Goal: Task Accomplishment & Management: Use online tool/utility

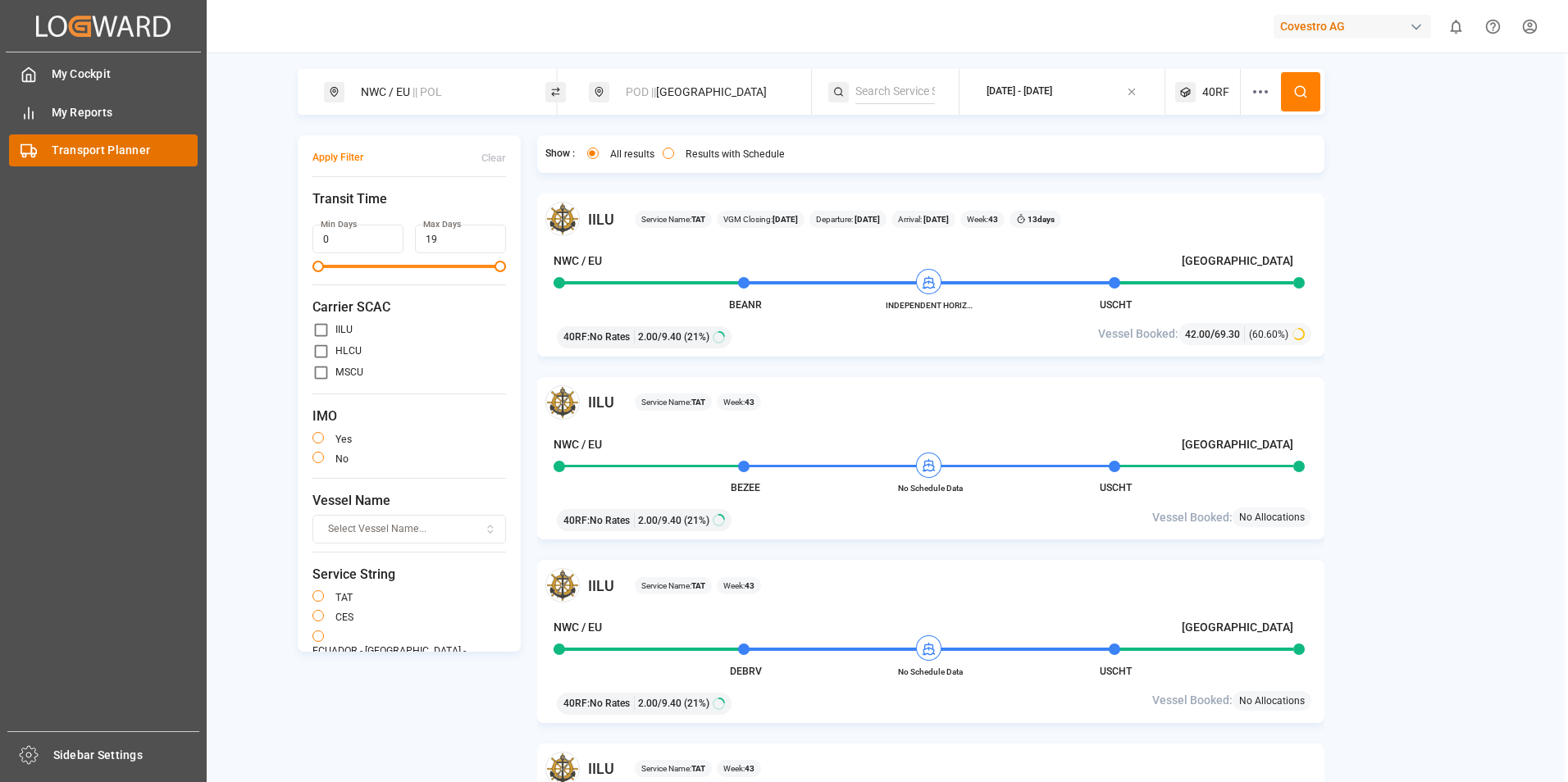
click at [45, 149] on div "Transport Planner Transport Planner" at bounding box center [104, 150] width 189 height 32
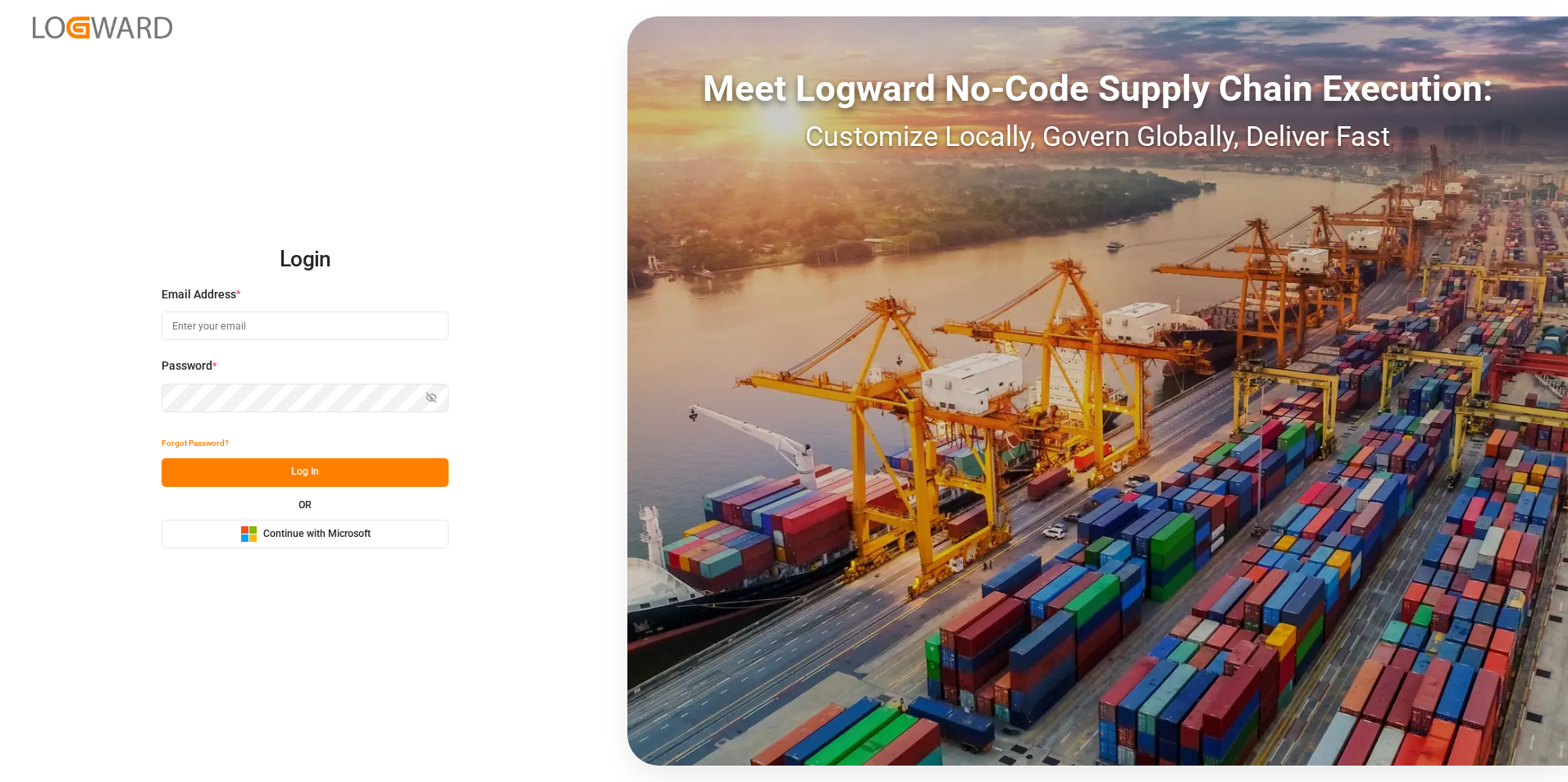
click at [314, 531] on span "Continue with Microsoft" at bounding box center [317, 534] width 107 height 14
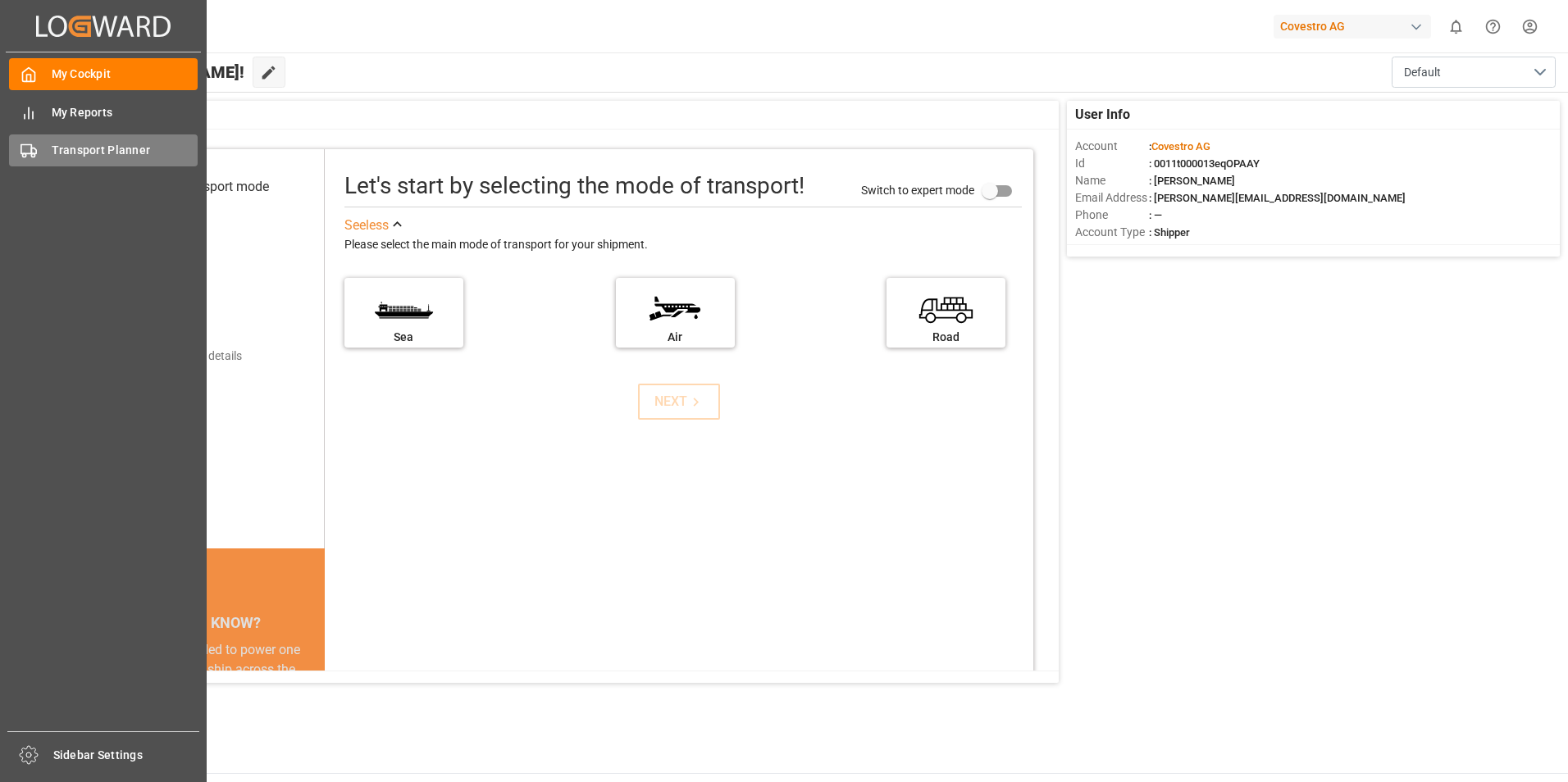
click at [77, 146] on span "Transport Planner" at bounding box center [125, 150] width 147 height 17
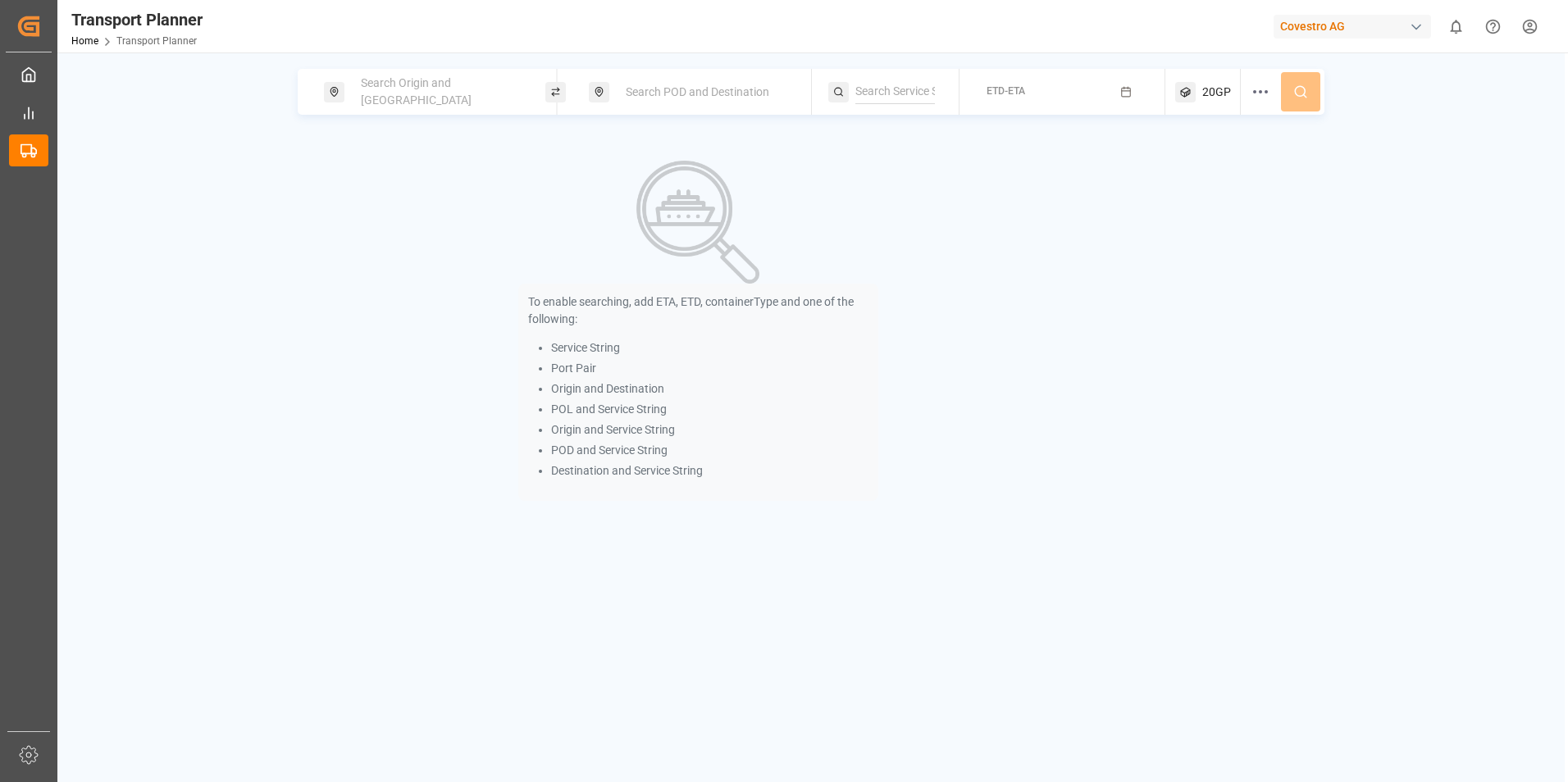
click at [399, 93] on span "Search Origin and POL" at bounding box center [416, 92] width 110 height 31
click at [412, 169] on input at bounding box center [425, 181] width 165 height 25
click at [382, 219] on span "NWC / EU" at bounding box center [388, 225] width 49 height 13
type input "NWC / EU"
click at [713, 87] on span "Search POD and Destination" at bounding box center [697, 91] width 144 height 13
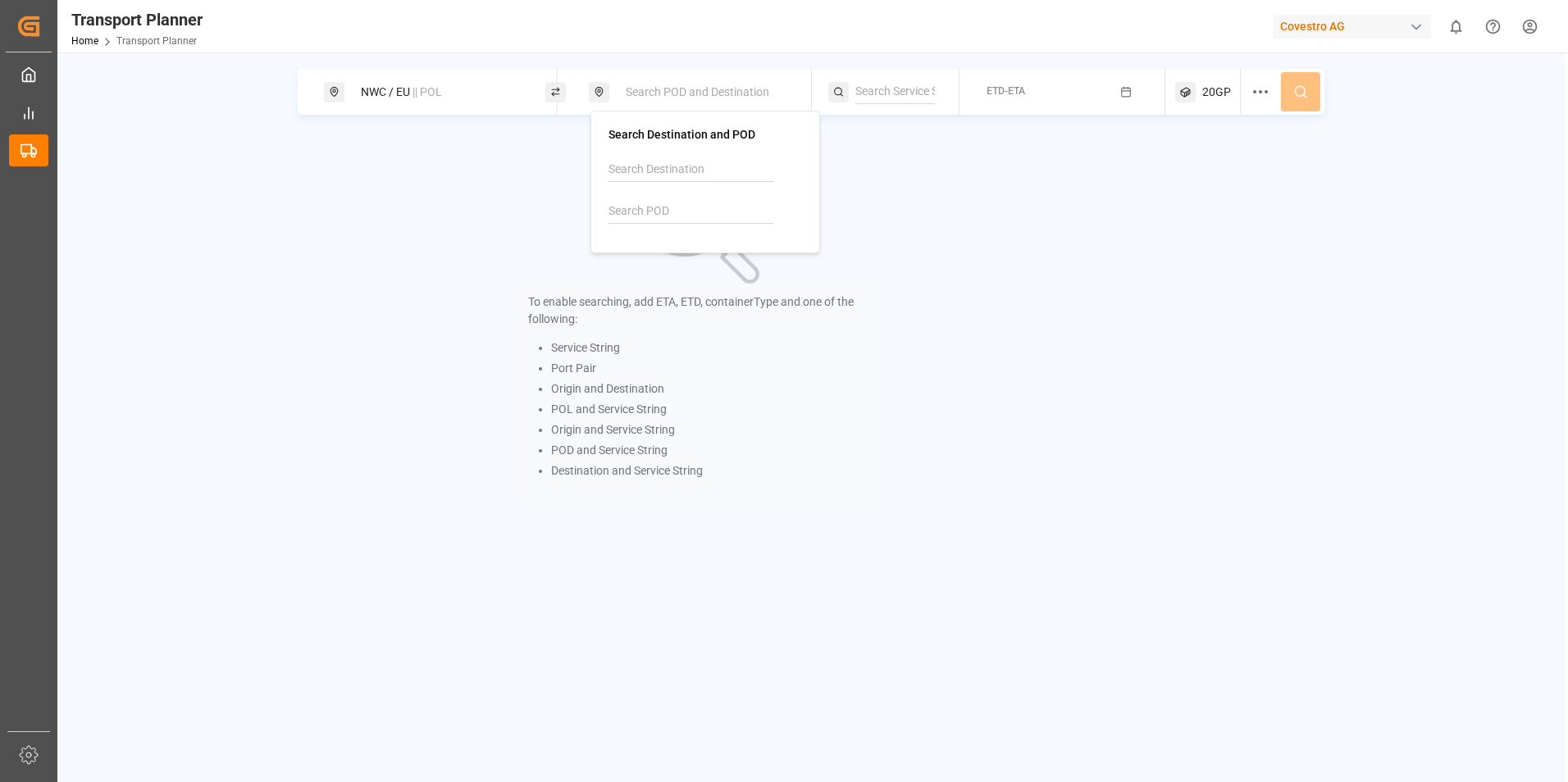
click at [675, 178] on input at bounding box center [691, 169] width 165 height 25
click at [661, 210] on span "Allentown" at bounding box center [684, 213] width 110 height 13
type input "Allentown"
click at [670, 210] on input at bounding box center [691, 211] width 165 height 25
click at [1008, 217] on div "To enable searching, add ETA, ETD, containerType and one of the following: Serv…" at bounding box center [697, 330] width 801 height 391
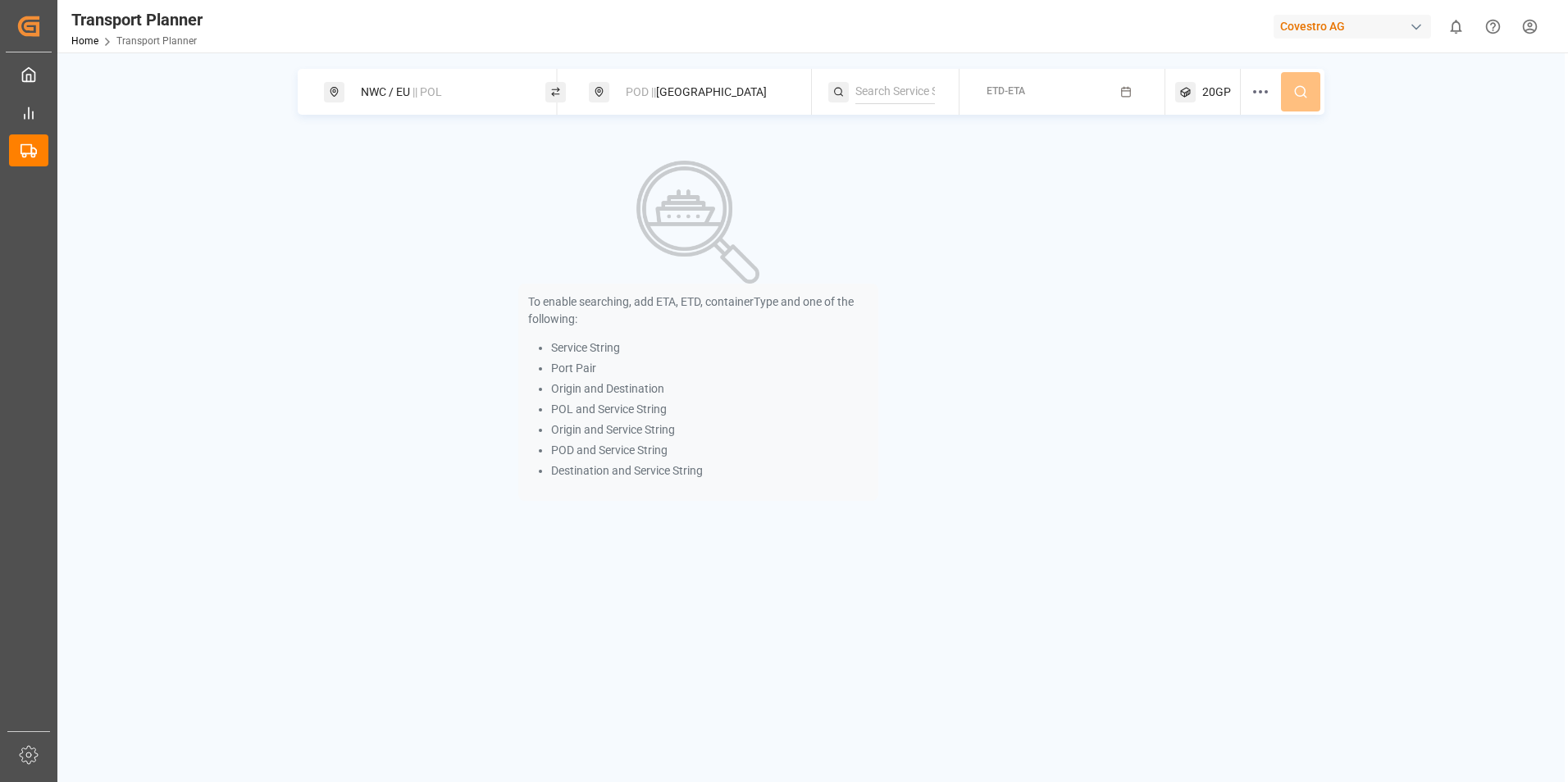
click at [1119, 93] on button "ETD-ETA" at bounding box center [1062, 93] width 186 height 32
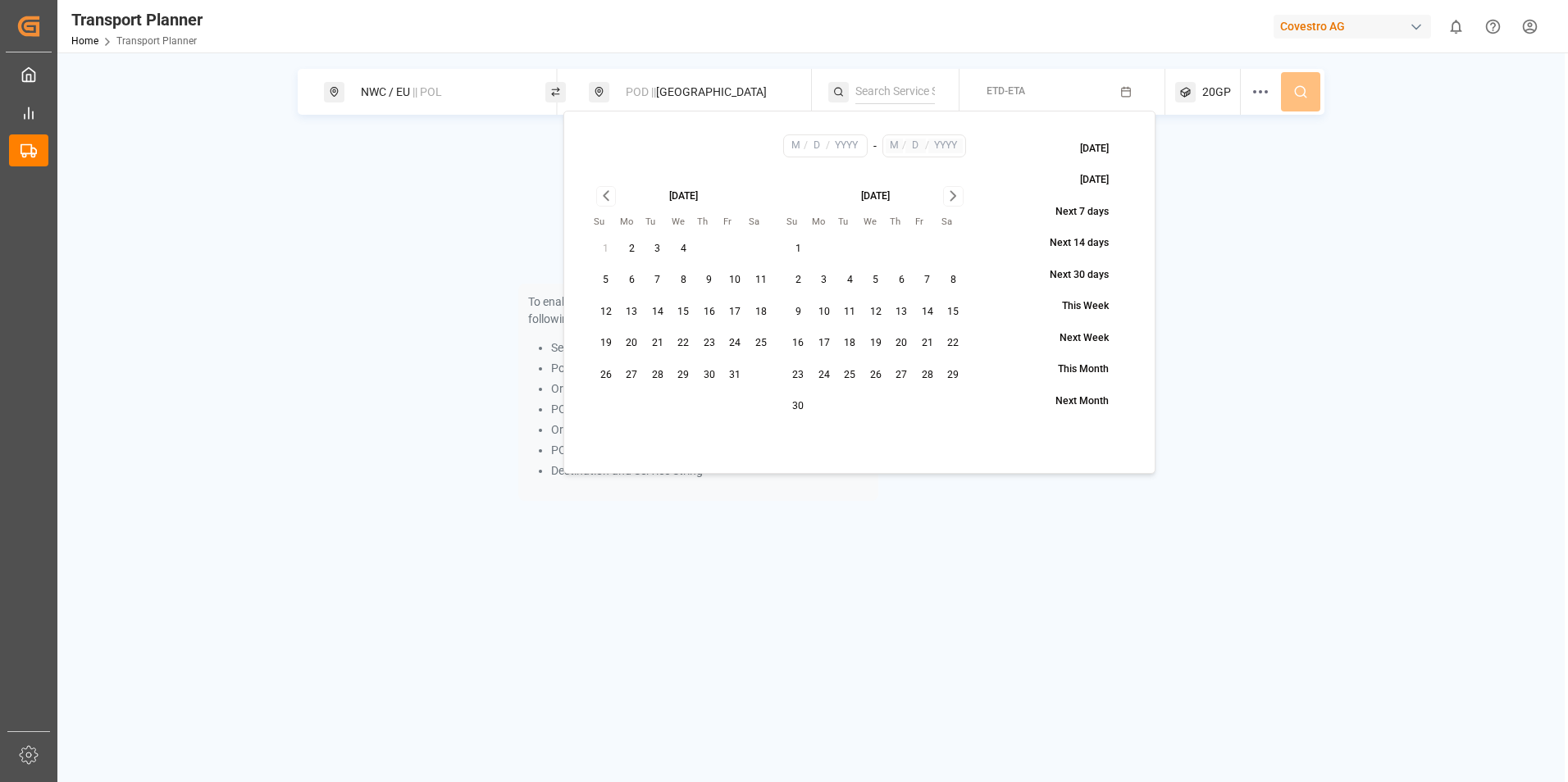
click at [737, 373] on button "31" at bounding box center [735, 375] width 26 height 26
type input "10"
type input "31"
type input "2025"
click at [954, 194] on icon "Go to next month" at bounding box center [953, 196] width 5 height 9
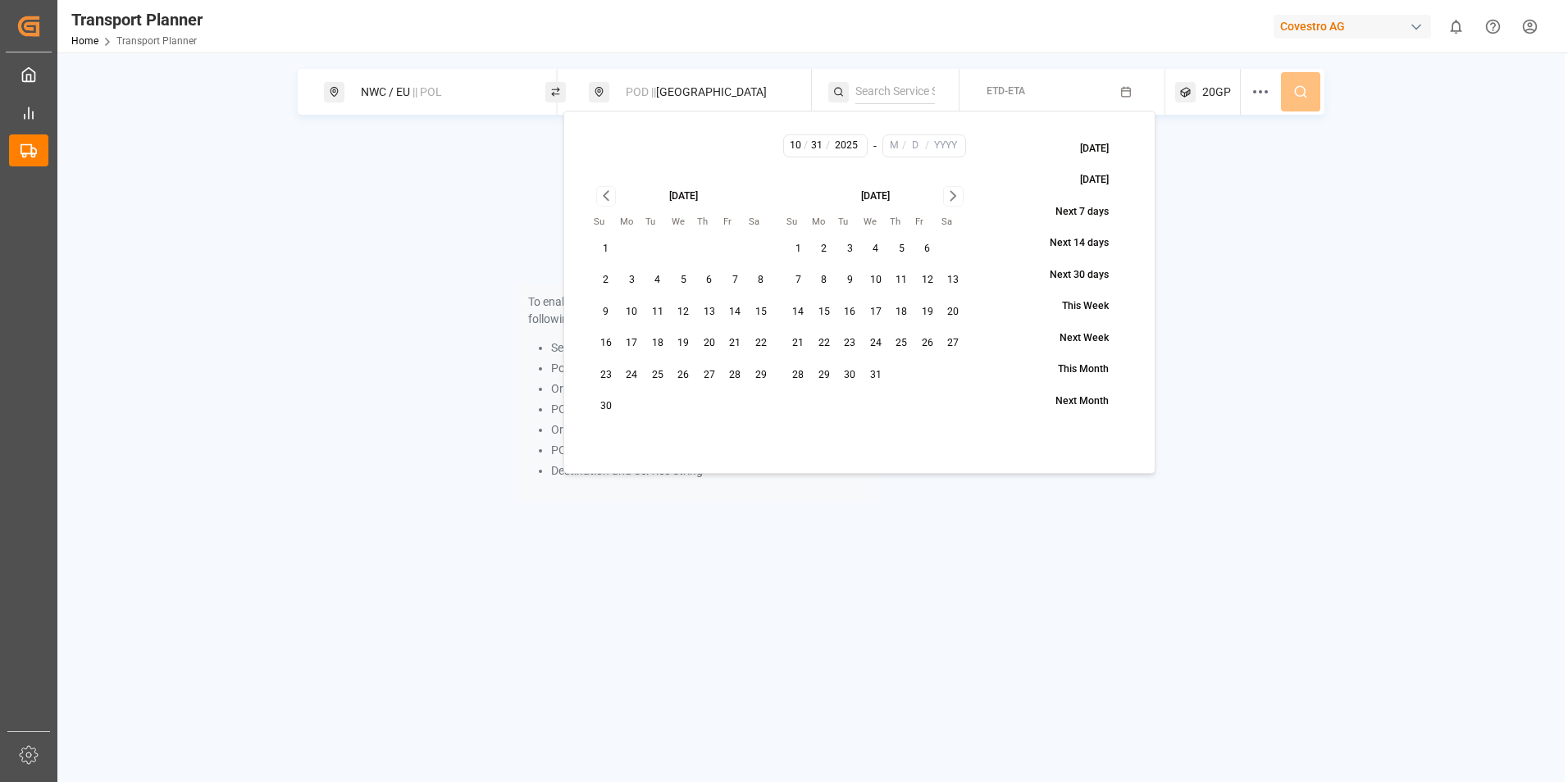
click at [872, 371] on button "31" at bounding box center [875, 375] width 26 height 26
type input "12"
type input "31"
type input "2025"
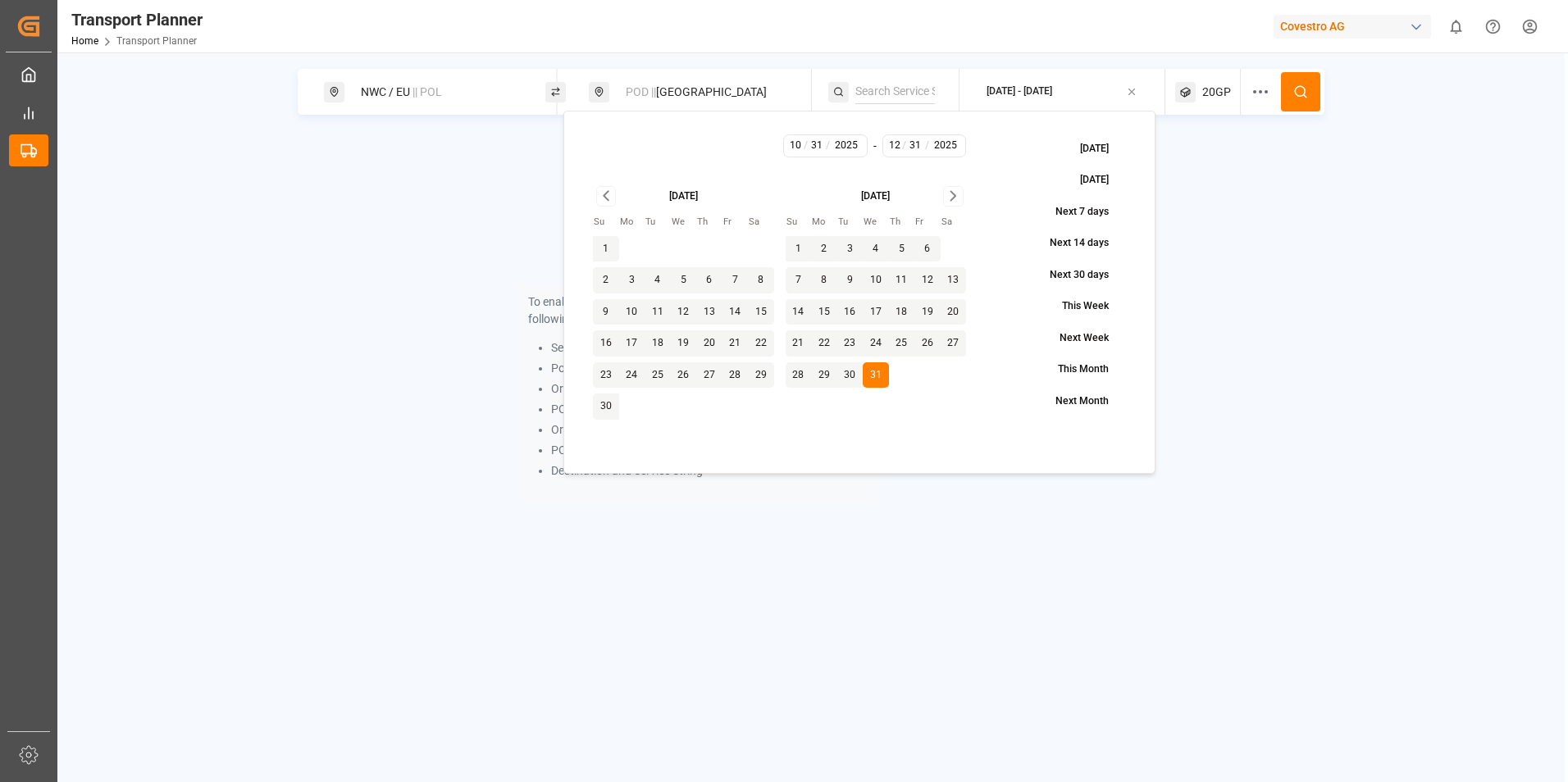
click at [1261, 151] on div "To enable searching, add ETA, ETD, containerType and one of the following: Serv…" at bounding box center [810, 330] width 1026 height 391
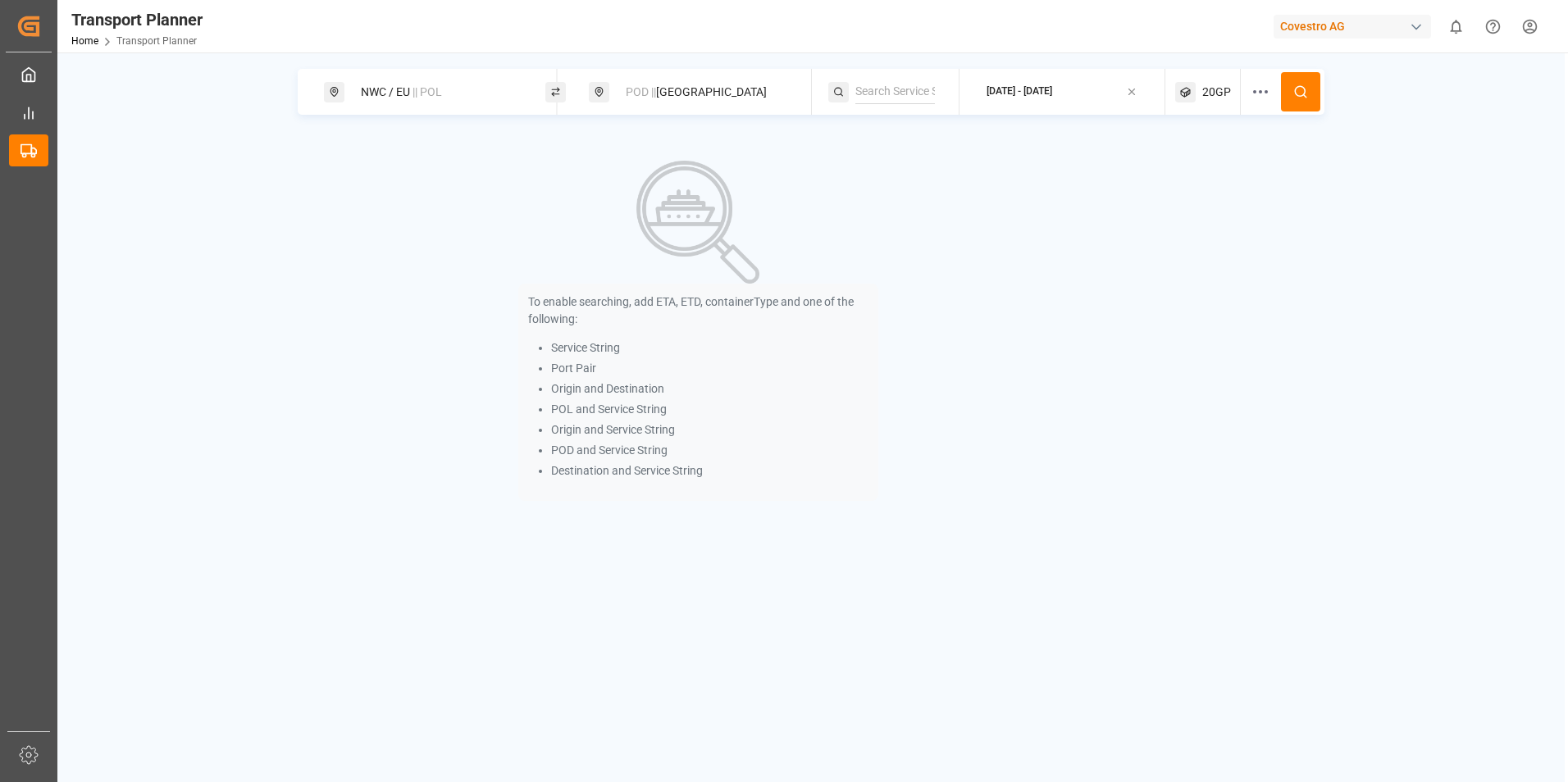
click at [1227, 95] on span "20GP" at bounding box center [1216, 92] width 29 height 17
click at [1217, 172] on icon "button" at bounding box center [1215, 171] width 12 height 12
click at [1236, 166] on span "Select Container Type..." at bounding box center [1193, 170] width 106 height 14
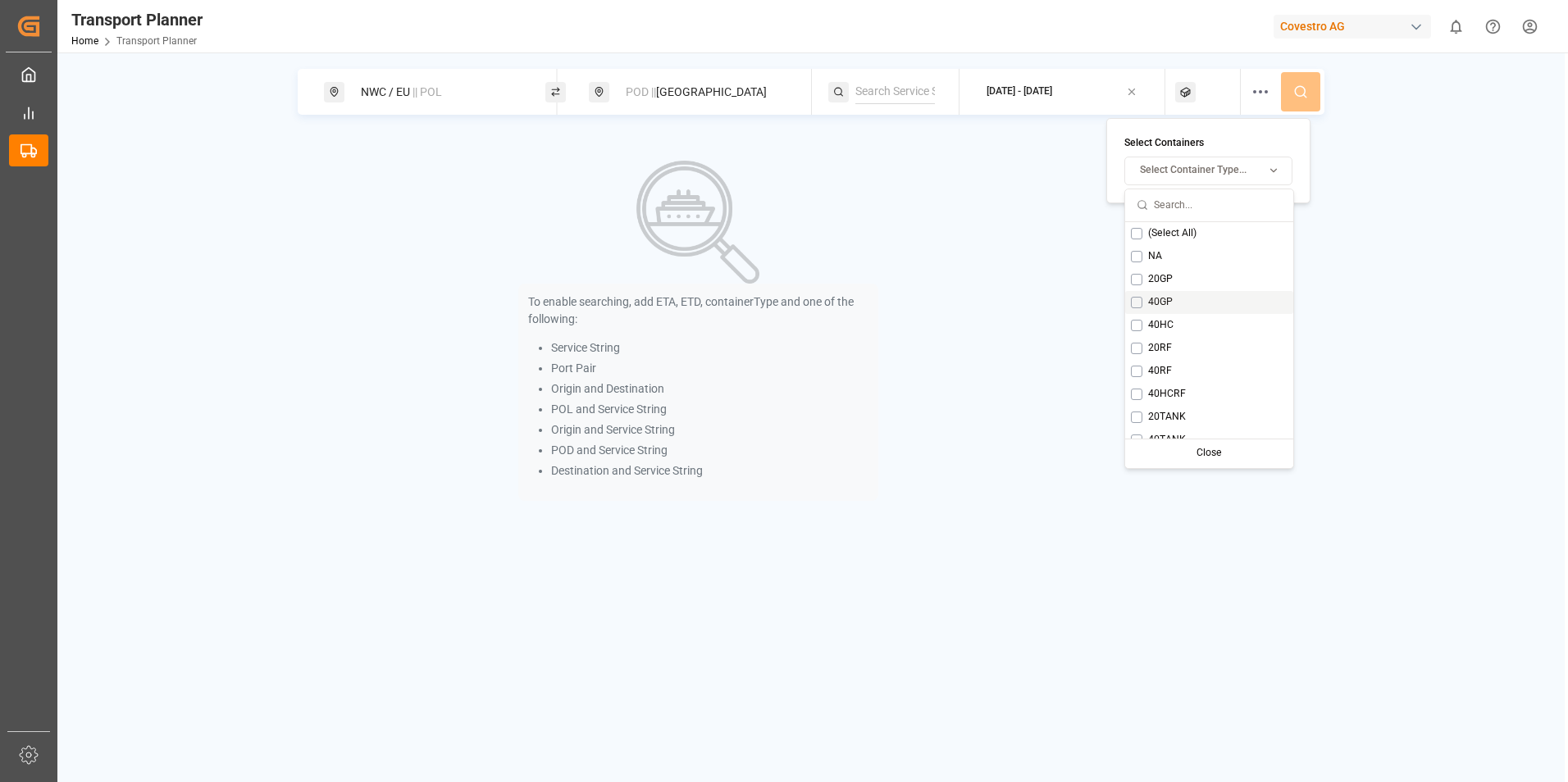
click at [1138, 301] on button "Suggestions" at bounding box center [1137, 302] width 12 height 12
click at [1342, 256] on div "NWC / EU || POL POD || Allentown 2025-10-31 - 2025-12-31 40GP To enable searchi…" at bounding box center [811, 297] width 1507 height 458
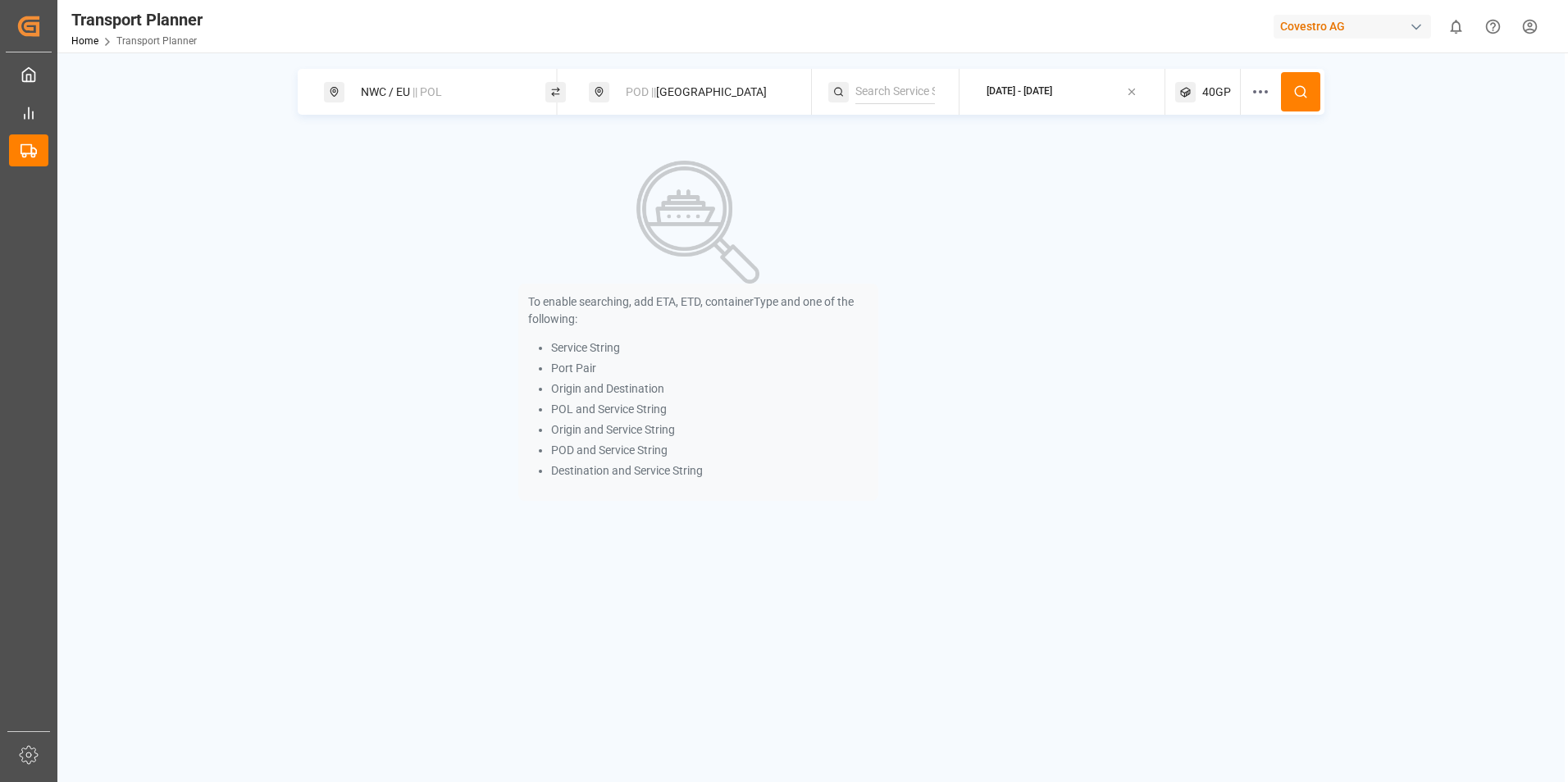
click at [1300, 95] on icon at bounding box center [1300, 91] width 14 height 14
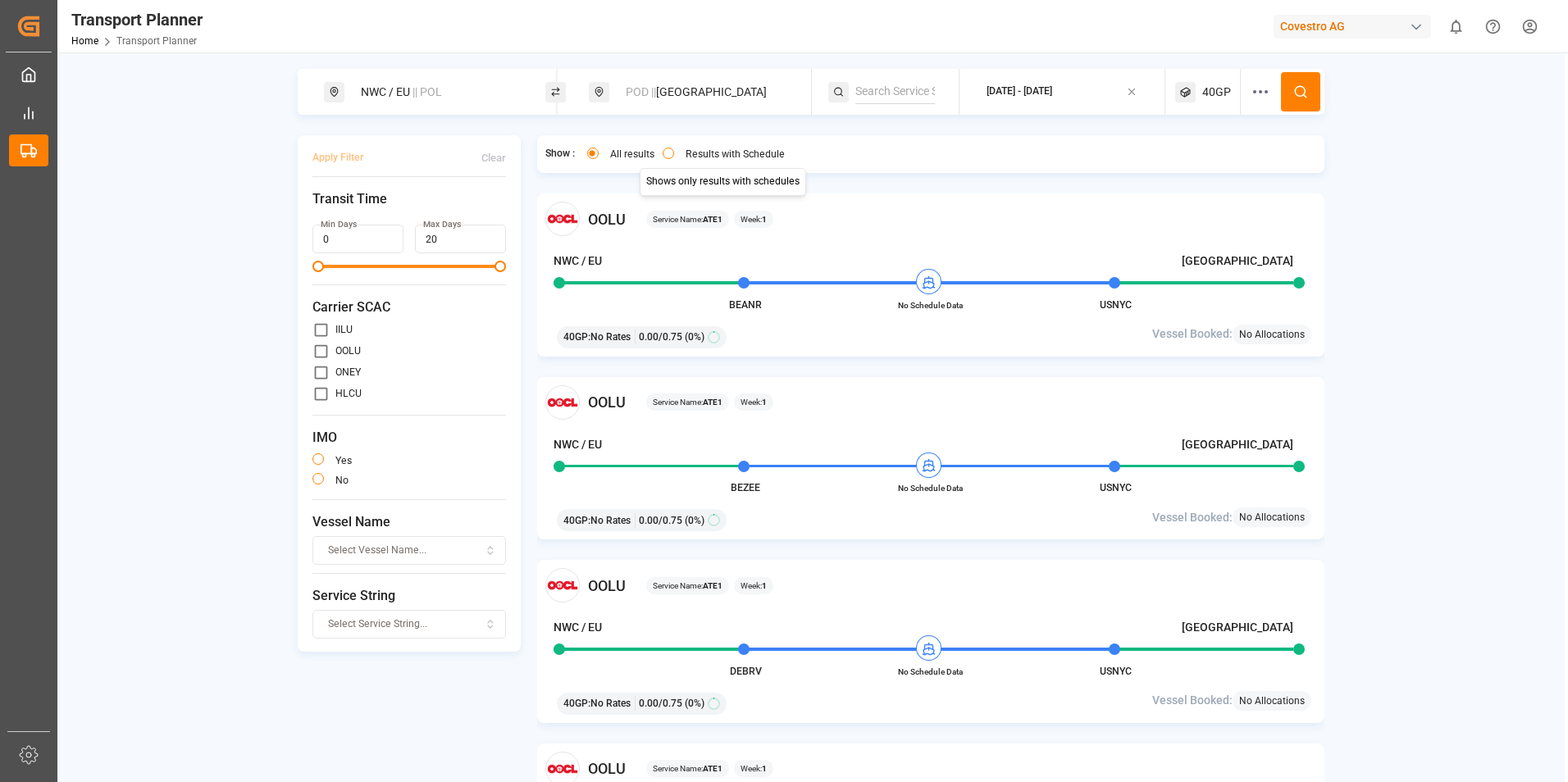
click at [666, 155] on button "Results with Schedule" at bounding box center [668, 154] width 12 height 12
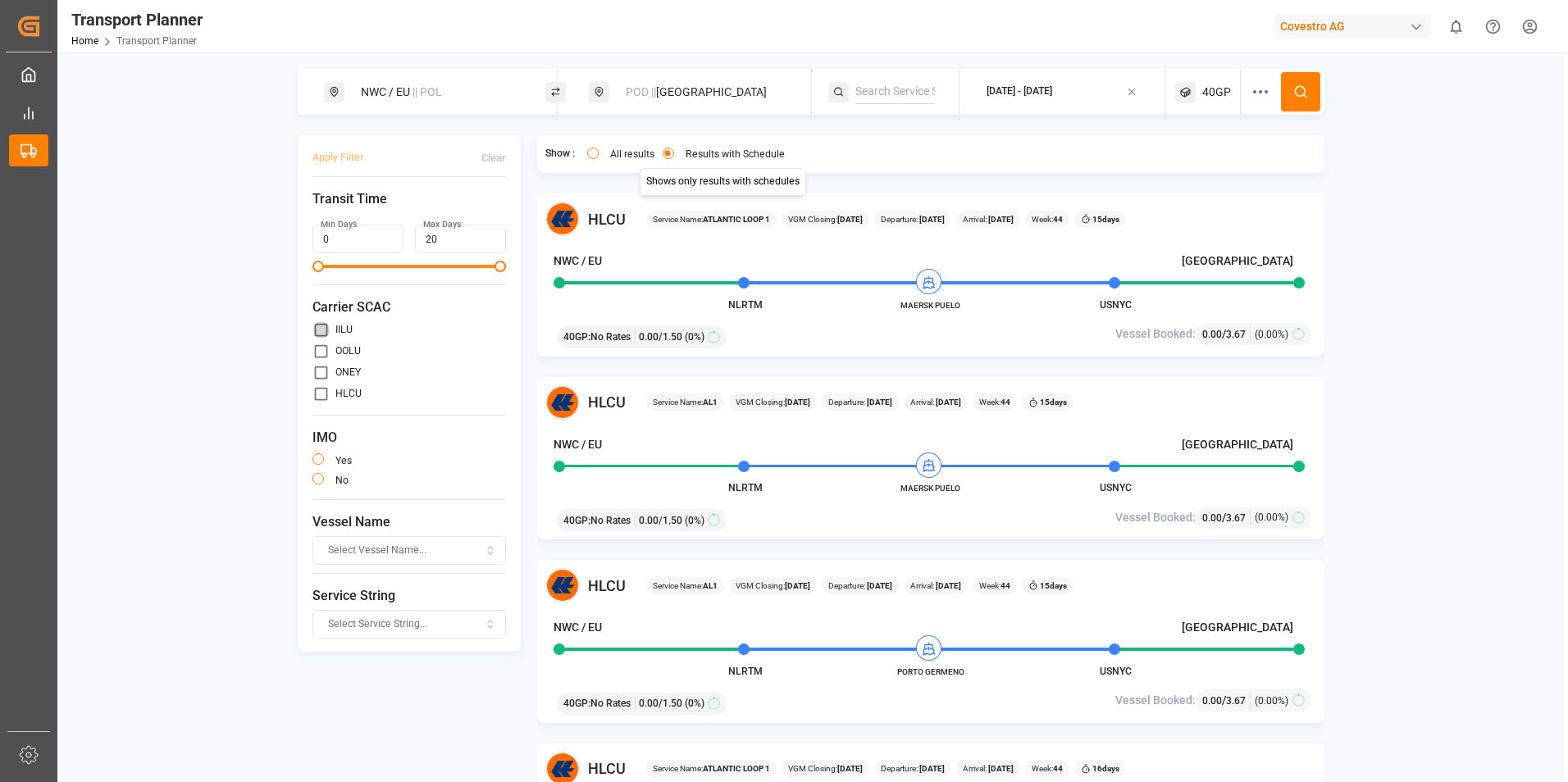
click at [319, 328] on input "primary checkbox" at bounding box center [321, 329] width 17 height 17
checkbox input "true"
click at [346, 161] on button "Apply Filter" at bounding box center [338, 158] width 51 height 29
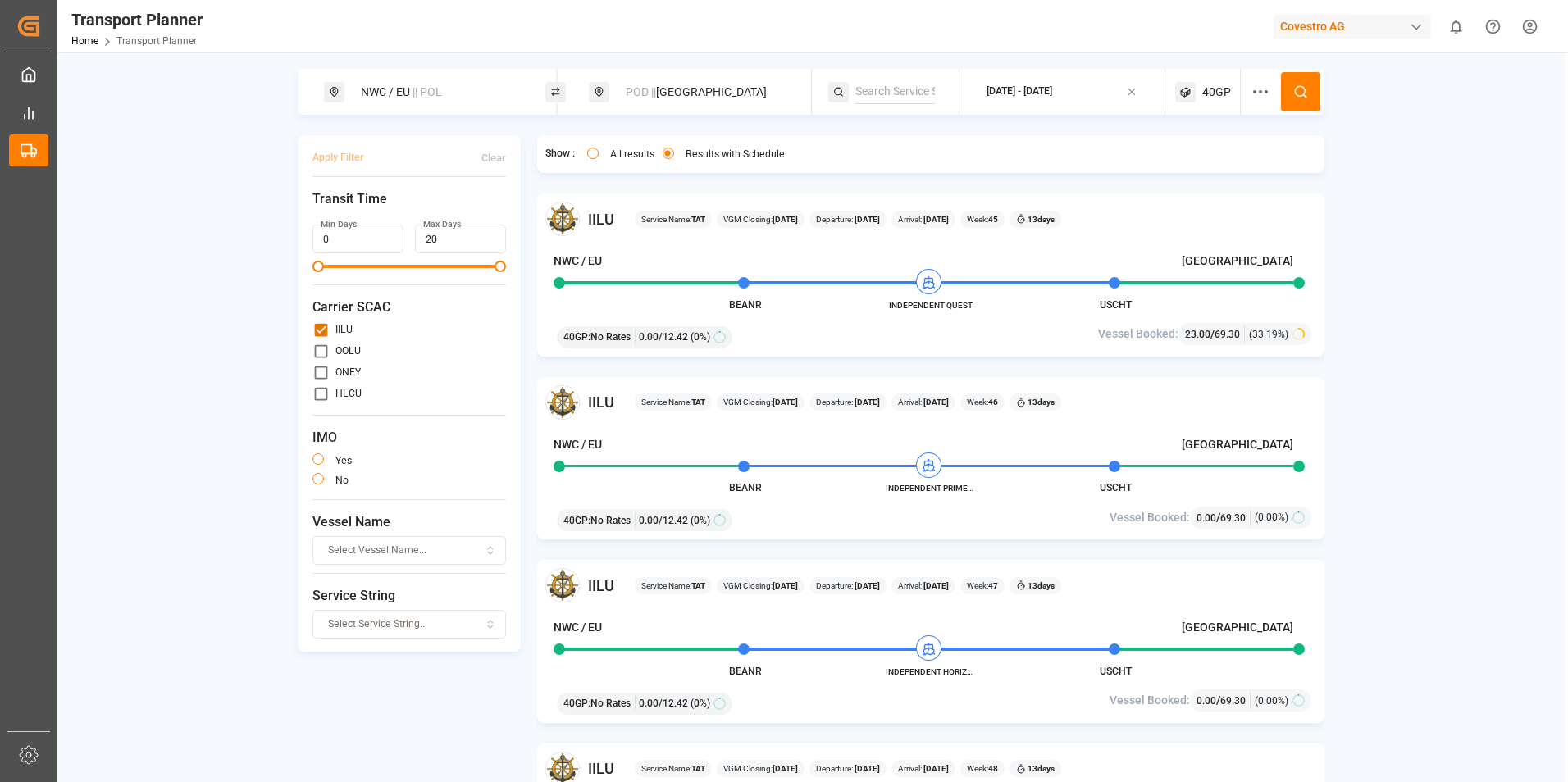
click at [883, 489] on div "IILU Service Name: TAT VGM Closing: 07-11-2025 Departure: 12-11-2025 Arrival: 2…" at bounding box center [931, 459] width 788 height 163
drag, startPoint x: 886, startPoint y: 488, endPoint x: 988, endPoint y: 487, distance: 102.0
click at [988, 487] on div "IILU Service Name: TAT VGM Closing: 07-11-2025 Departure: 12-11-2025 Arrival: 2…" at bounding box center [931, 459] width 788 height 163
drag, startPoint x: 988, startPoint y: 487, endPoint x: 972, endPoint y: 488, distance: 16.0
click at [972, 488] on span "INDEPENDENT PRIMERO" at bounding box center [930, 488] width 90 height 12
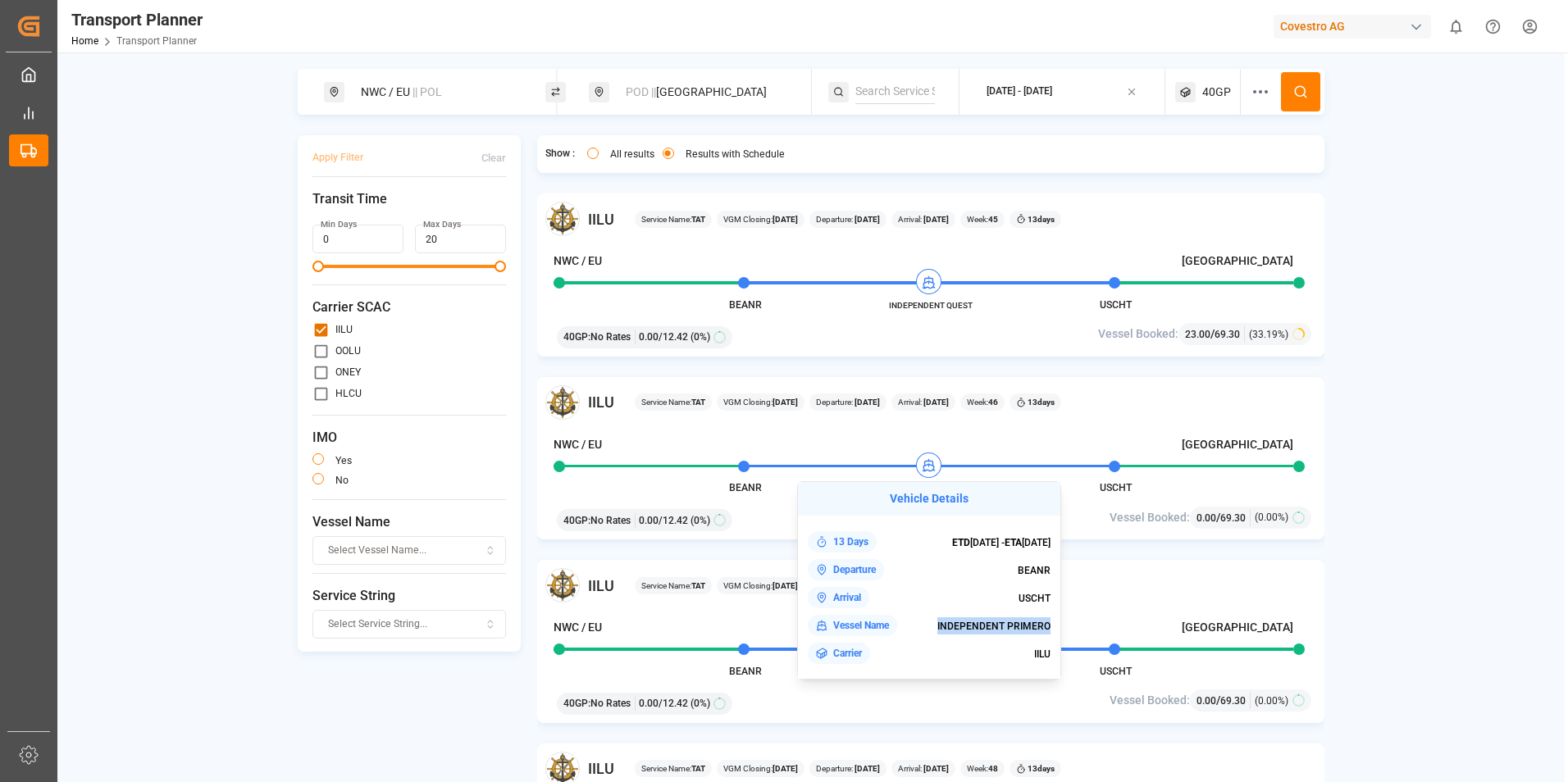
drag, startPoint x: 940, startPoint y: 628, endPoint x: 1049, endPoint y: 626, distance: 109.0
click at [1049, 626] on span "INDEPENDENT PRIMERO" at bounding box center [993, 627] width 113 height 12
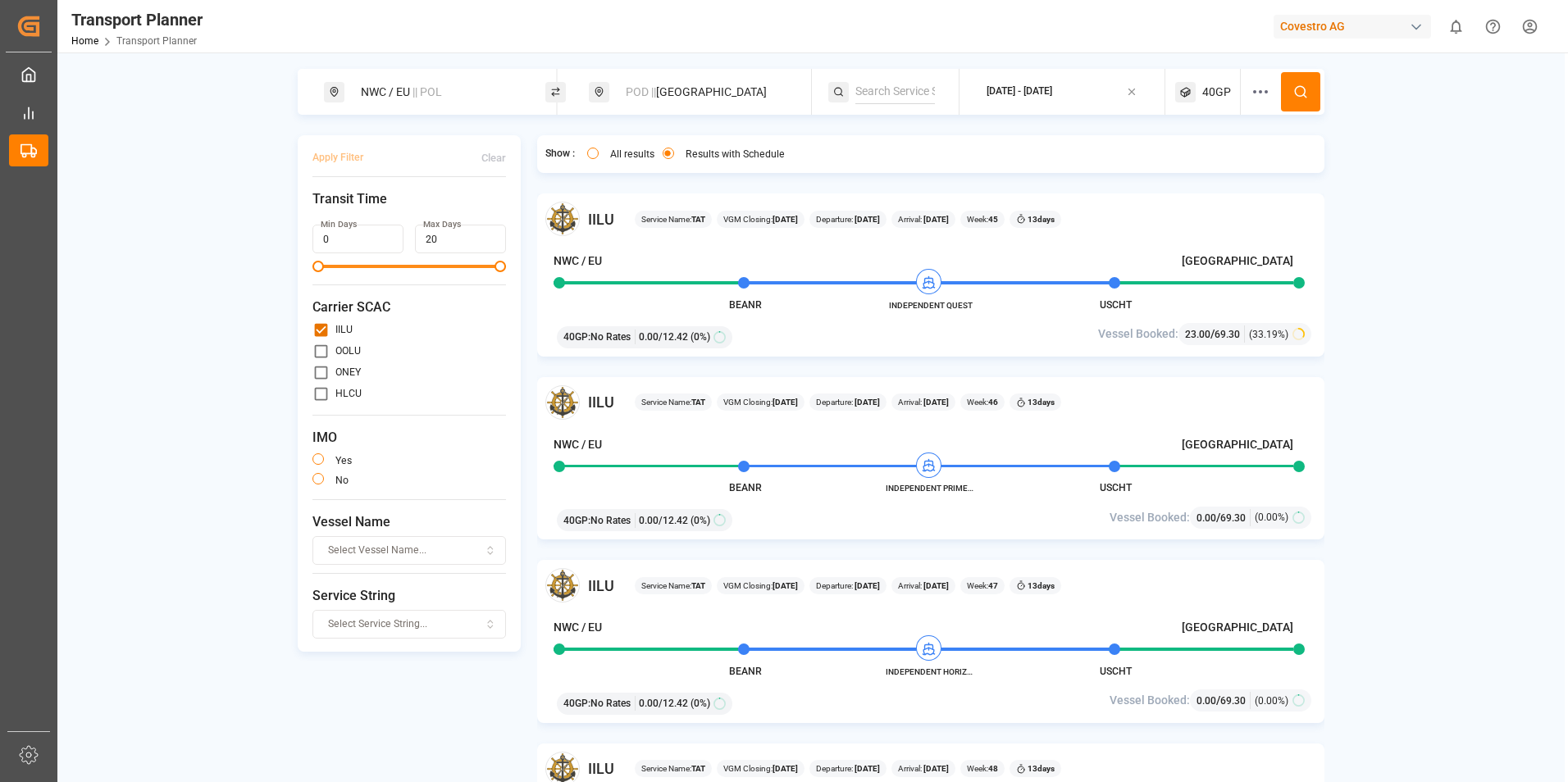
copy span "INDEPENDENT PRIMERO"
click at [1217, 88] on span "40GP" at bounding box center [1216, 92] width 29 height 17
click at [1198, 164] on div "40GP" at bounding box center [1184, 170] width 80 height 16
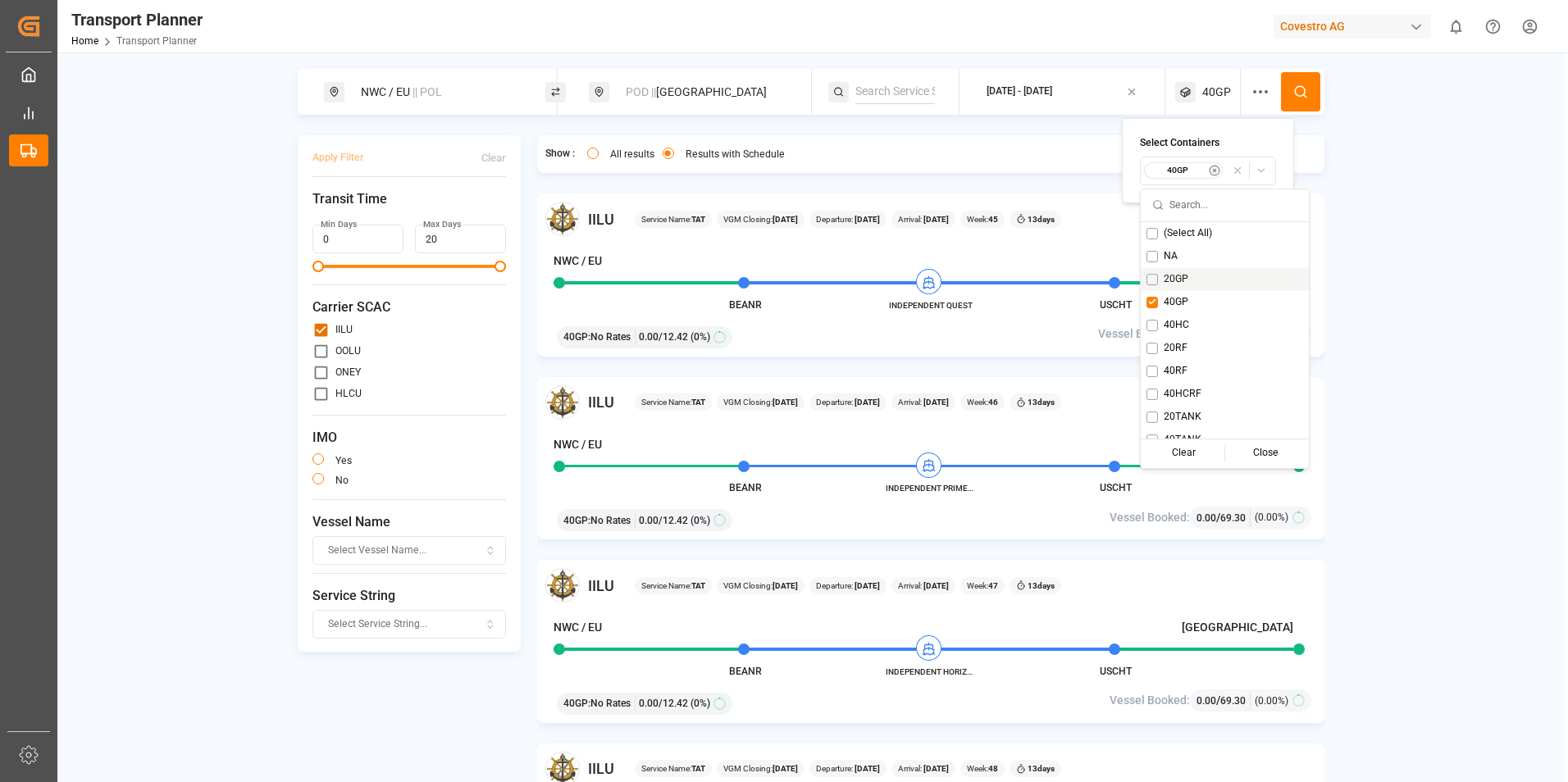
drag, startPoint x: 1168, startPoint y: 275, endPoint x: 1156, endPoint y: 273, distance: 12.2
click at [1166, 275] on span "20GP" at bounding box center [1176, 278] width 25 height 14
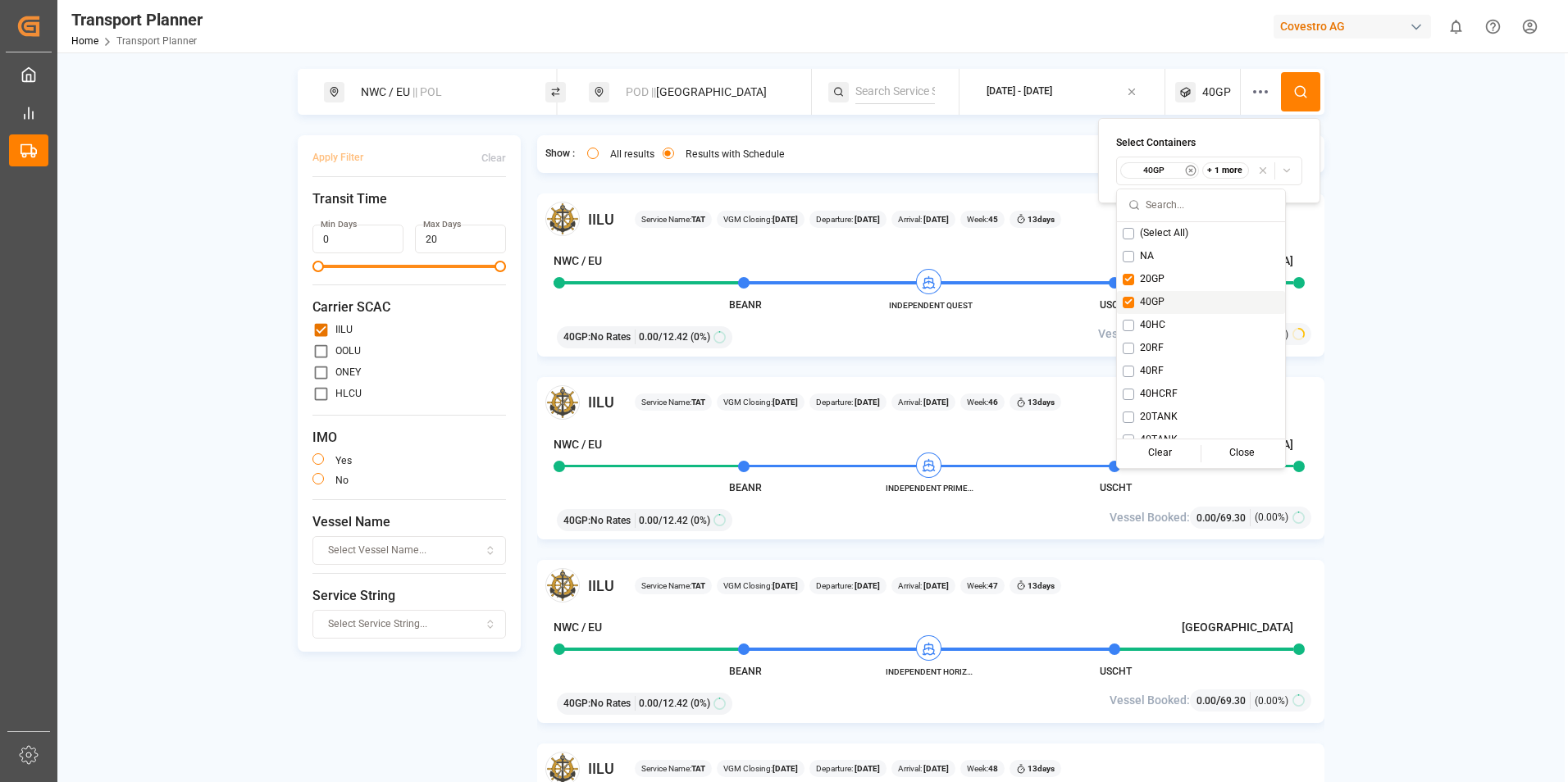
click at [1131, 299] on button "Suggestions" at bounding box center [1128, 302] width 12 height 12
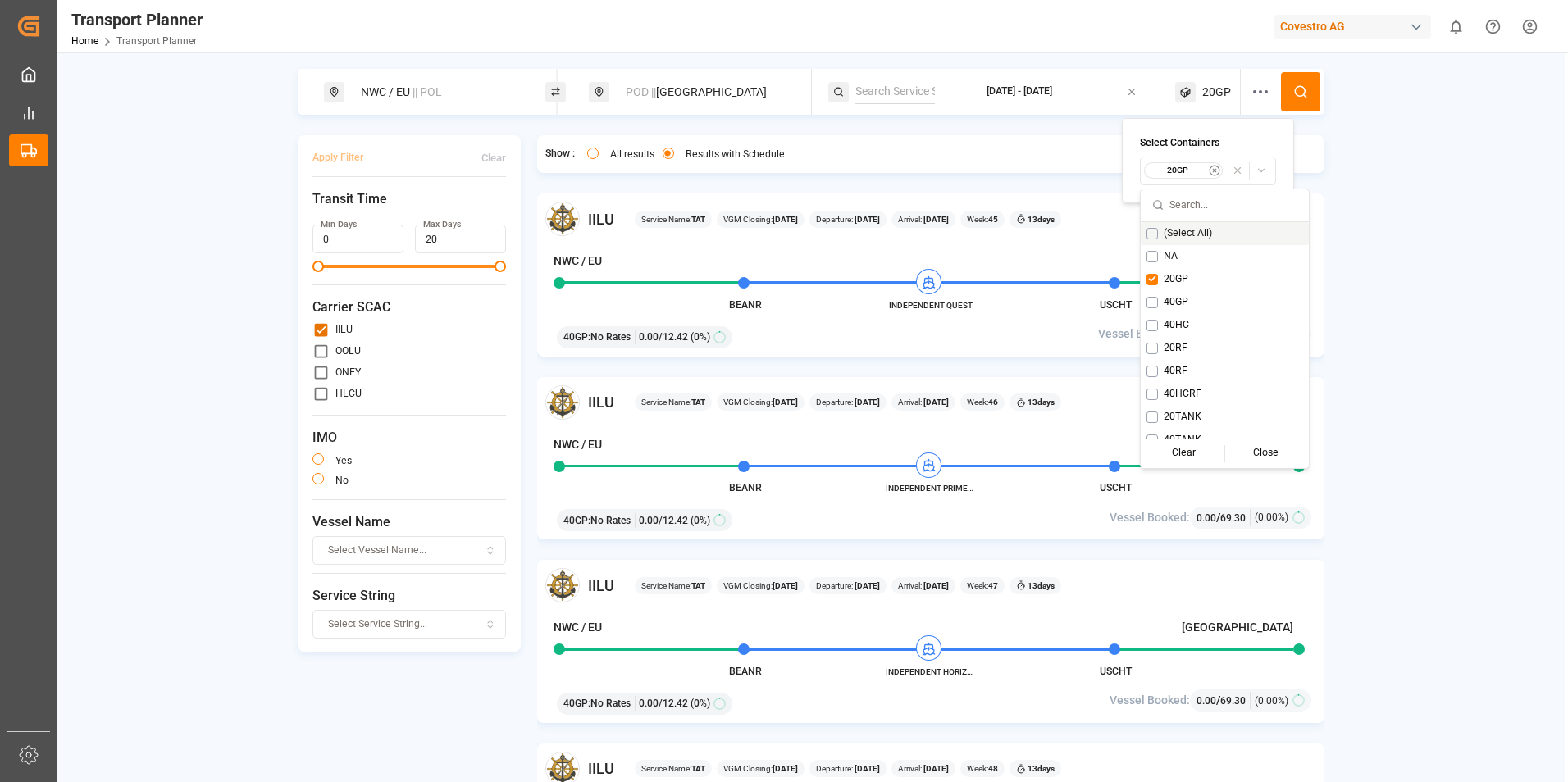
click at [1350, 217] on div "NWC / EU || POL POD || Allentown 2025-10-31 - 2025-12-31 20GP Apply Filter Clea…" at bounding box center [811, 443] width 1507 height 750
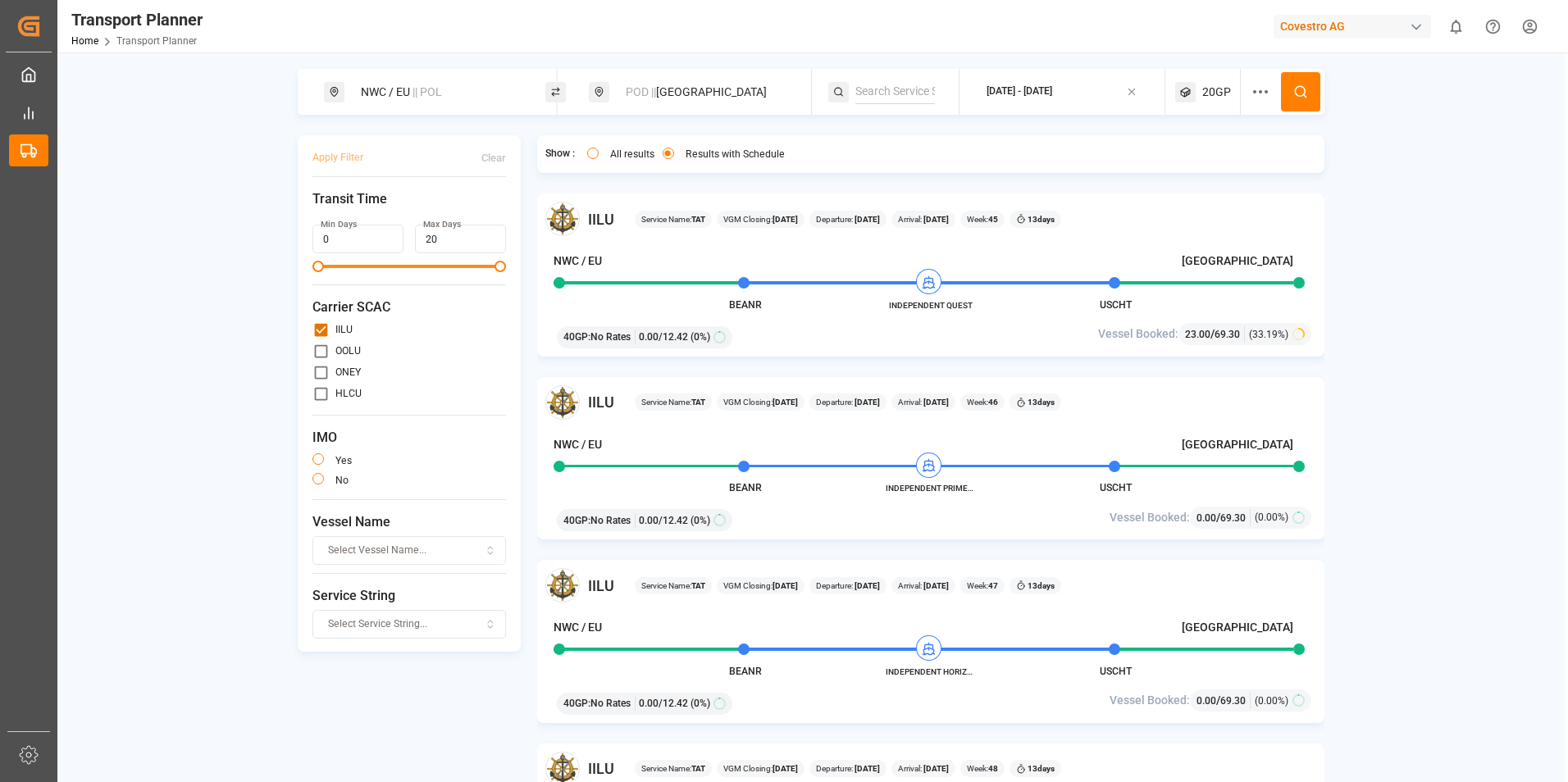
click at [712, 94] on div "POD || Allentown" at bounding box center [704, 93] width 177 height 31
click at [784, 169] on icon at bounding box center [779, 171] width 12 height 12
click at [674, 204] on input at bounding box center [691, 211] width 165 height 25
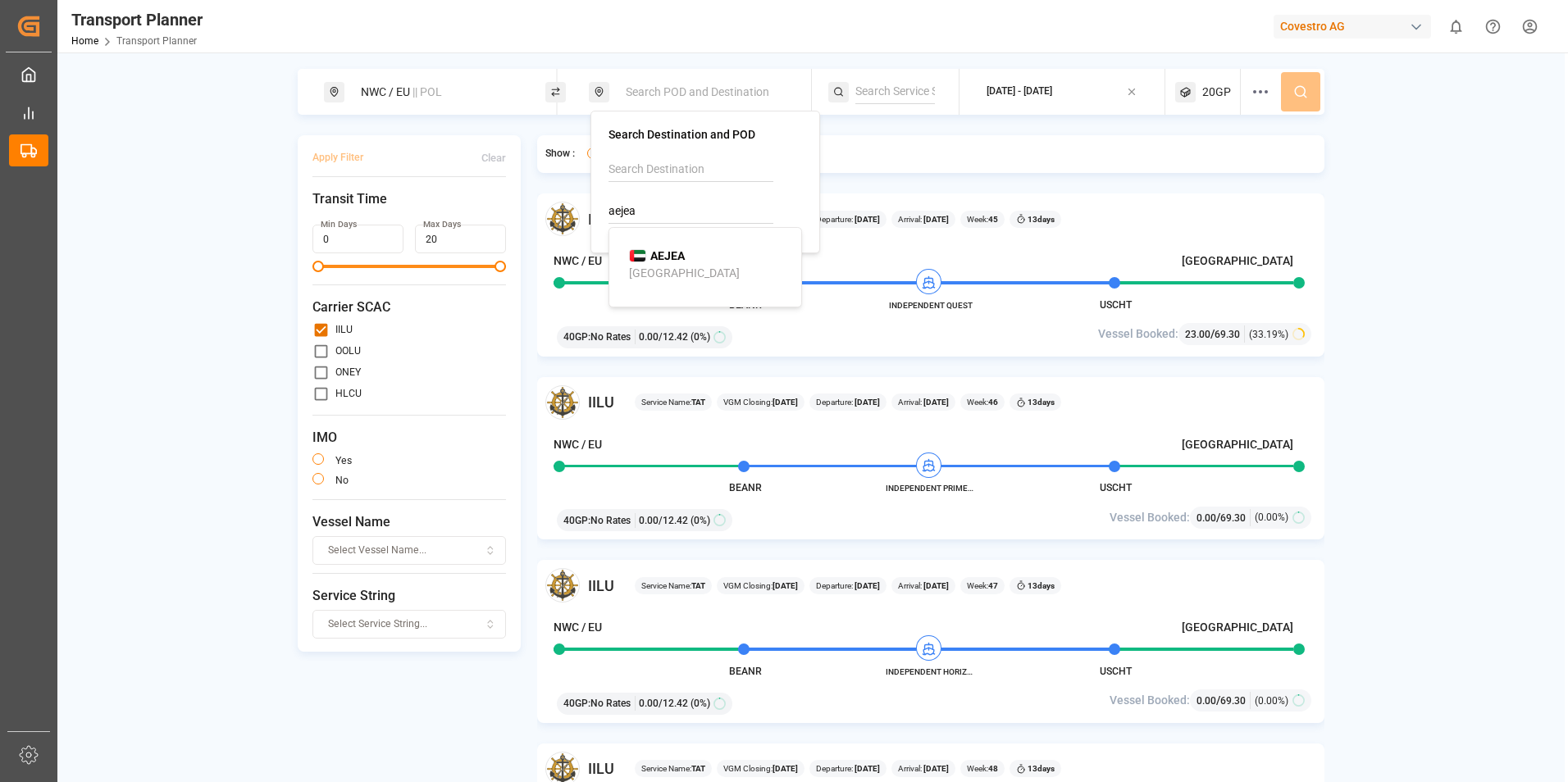
click at [671, 261] on b "AEJEA" at bounding box center [667, 255] width 35 height 13
type input "AEJEA"
click at [1379, 127] on div "NWC / EU || POL AEJEA || Destination 2025-10-31 - 2025-12-31 20GP Apply Filter …" at bounding box center [811, 443] width 1507 height 750
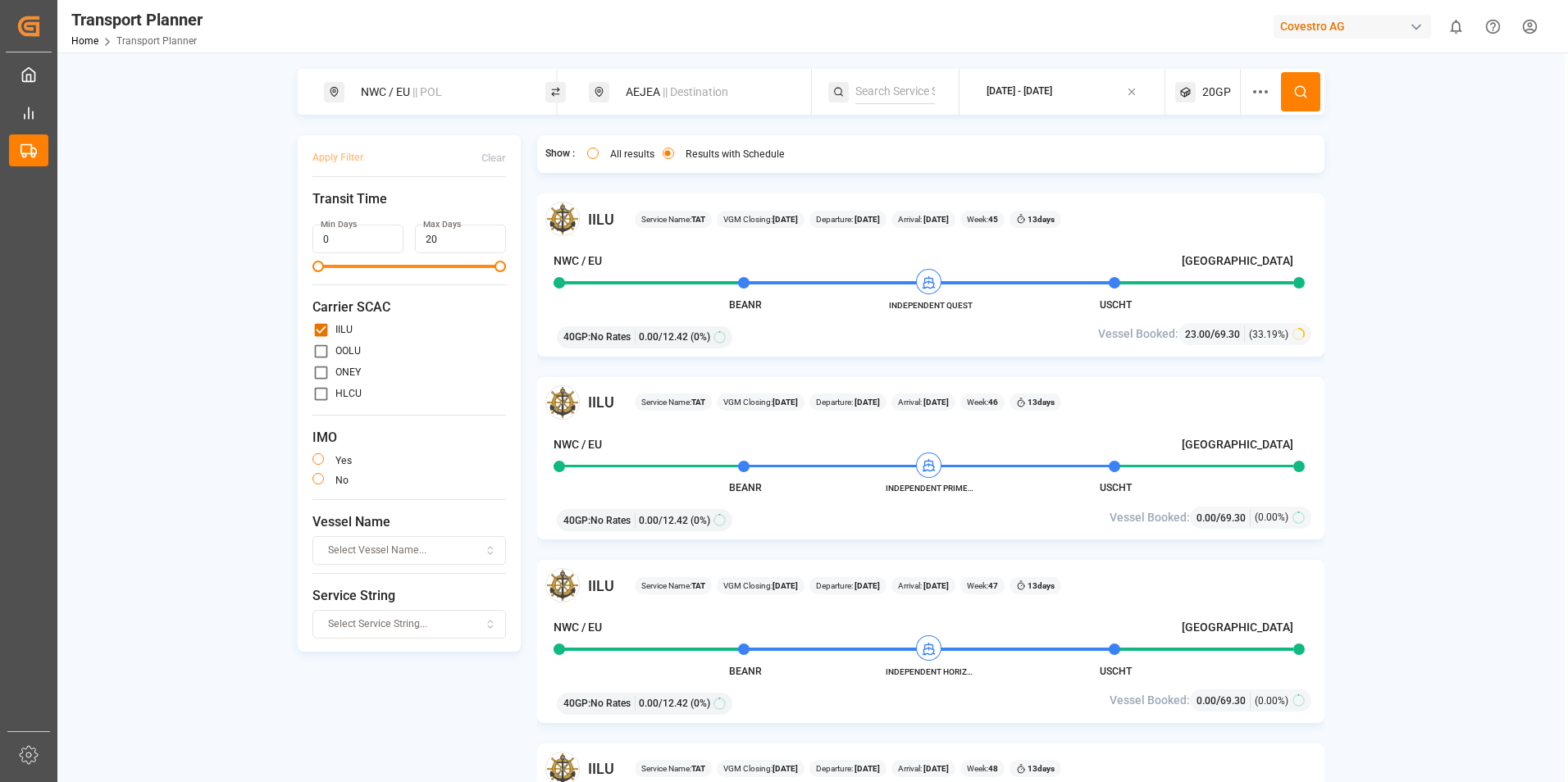
click at [1301, 87] on circle at bounding box center [1300, 91] width 10 height 10
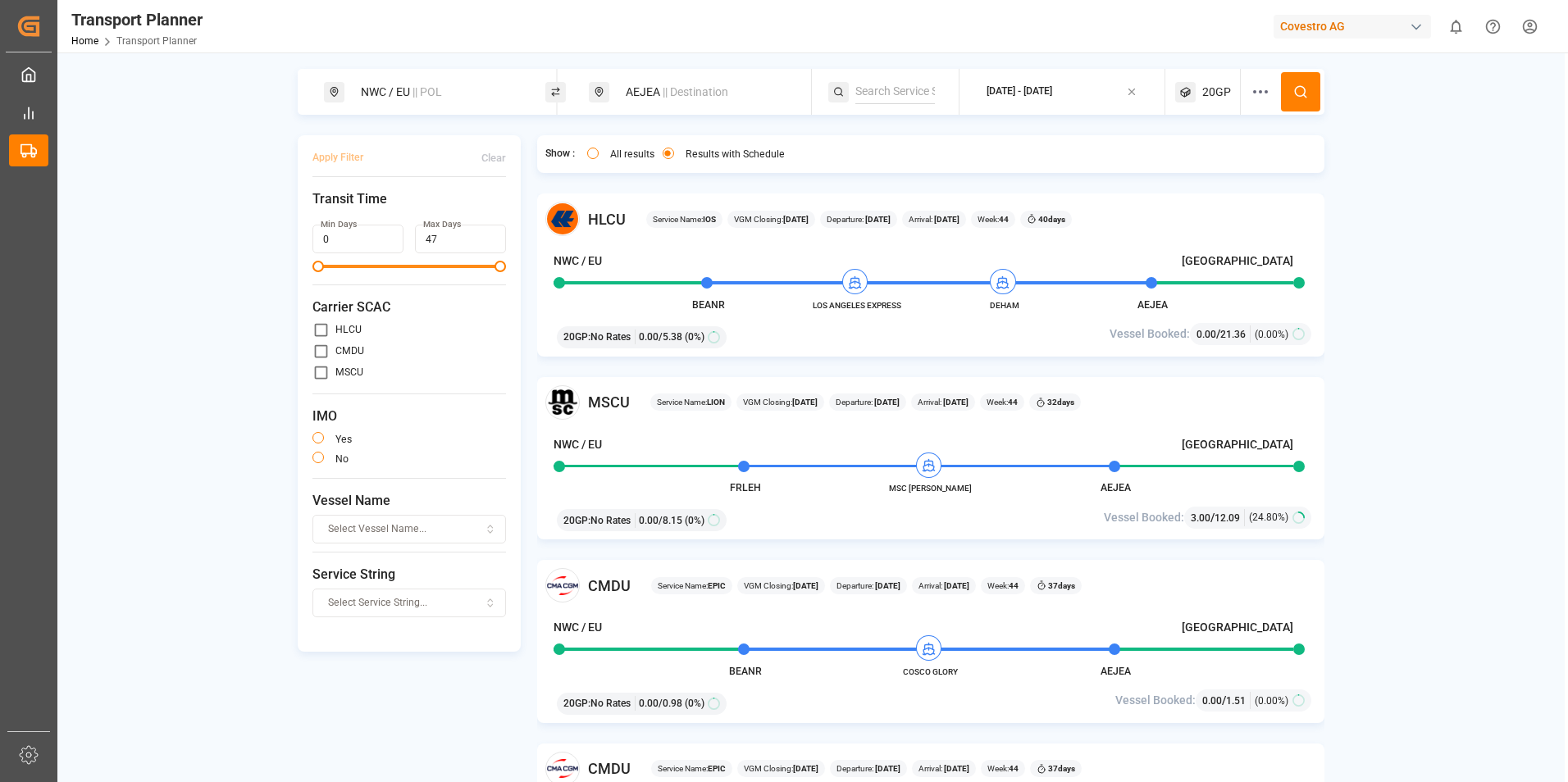
click at [1094, 364] on div "HLCU Service Name: IOS VGM Closing: 26-10-2025 Departure: 31-10-2025 Arrival: 1…" at bounding box center [931, 506] width 788 height 625
click at [674, 93] on span "|| Destination" at bounding box center [695, 91] width 65 height 13
drag, startPoint x: 666, startPoint y: 216, endPoint x: 450, endPoint y: 233, distance: 216.7
click at [450, 233] on body "Created by potrace 1.15, written by Peter Selinger 2001-2017 Created by potrace…" at bounding box center [784, 391] width 1568 height 782
type input "A"
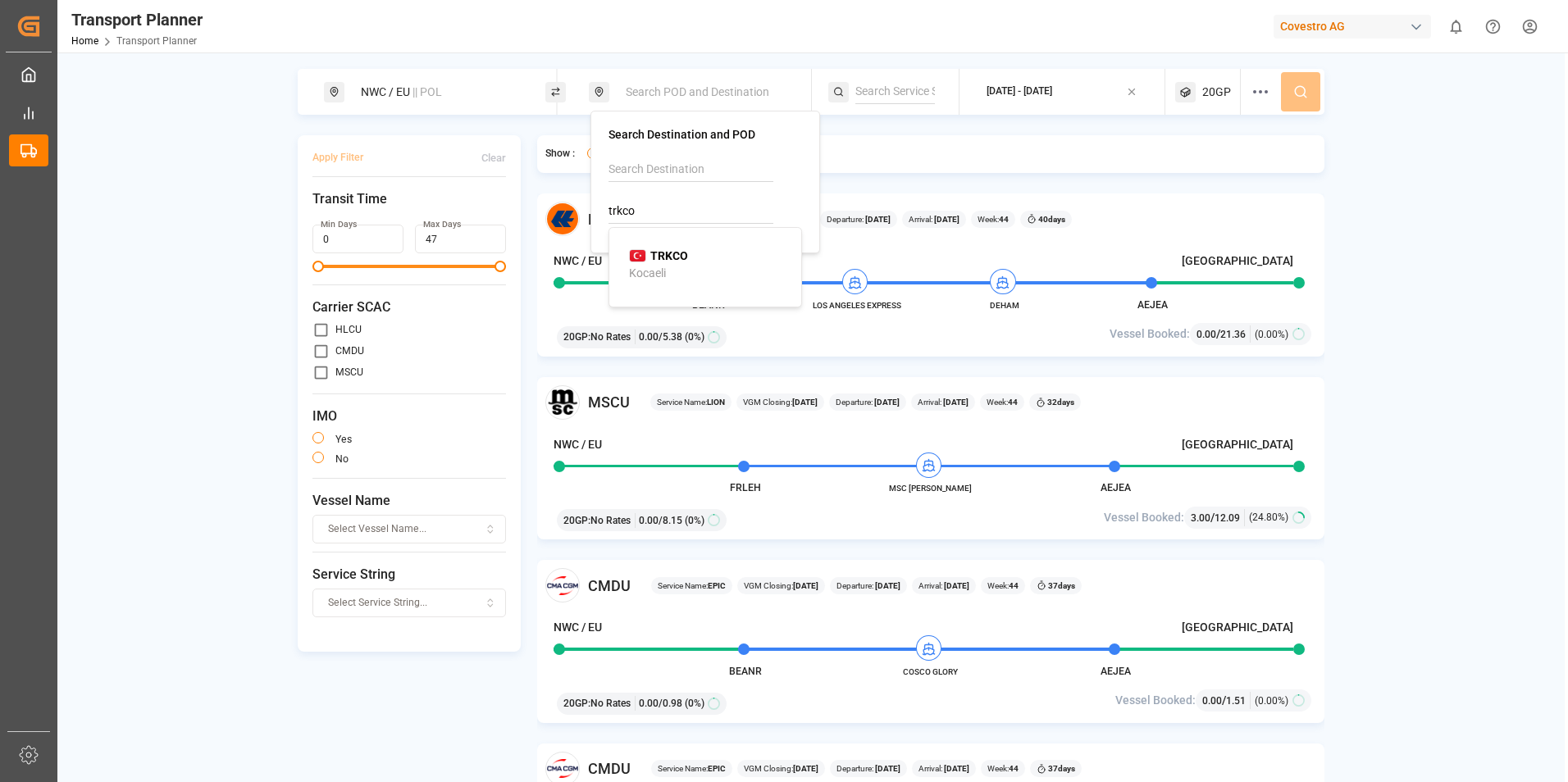
click at [658, 258] on b "TRKCO" at bounding box center [668, 255] width 37 height 13
type input "TRKCO"
click at [1309, 95] on button at bounding box center [1300, 92] width 39 height 39
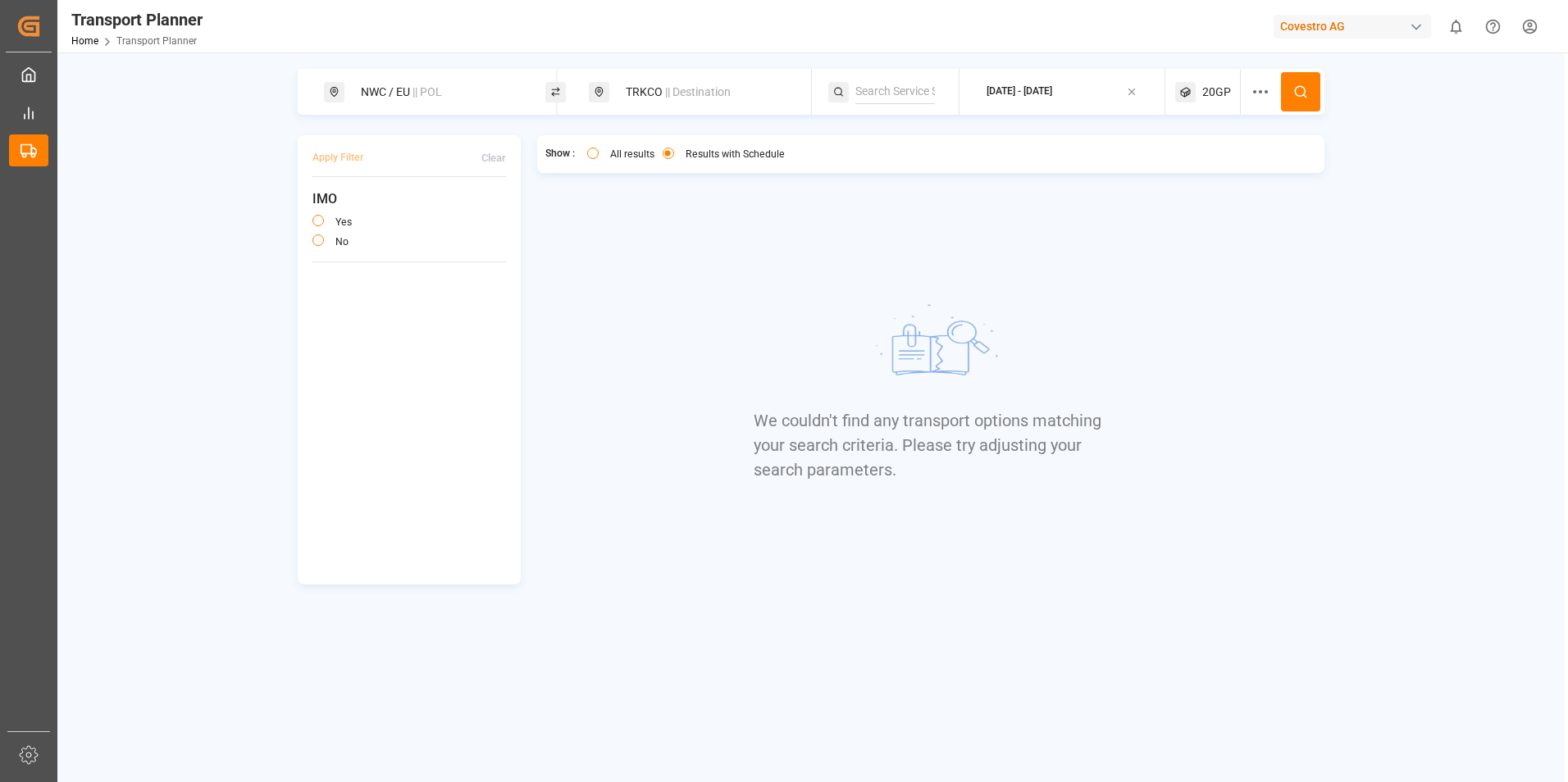
click at [589, 154] on button "All results" at bounding box center [593, 154] width 12 height 12
click at [1051, 236] on div "We couldn't find any transport options matching your search criteria. Please tr…" at bounding box center [930, 389] width 354 height 391
click at [1287, 85] on button at bounding box center [1300, 92] width 39 height 39
click at [431, 104] on div "NWC / EU || POL" at bounding box center [439, 93] width 177 height 31
click at [511, 178] on icon at bounding box center [512, 181] width 6 height 6
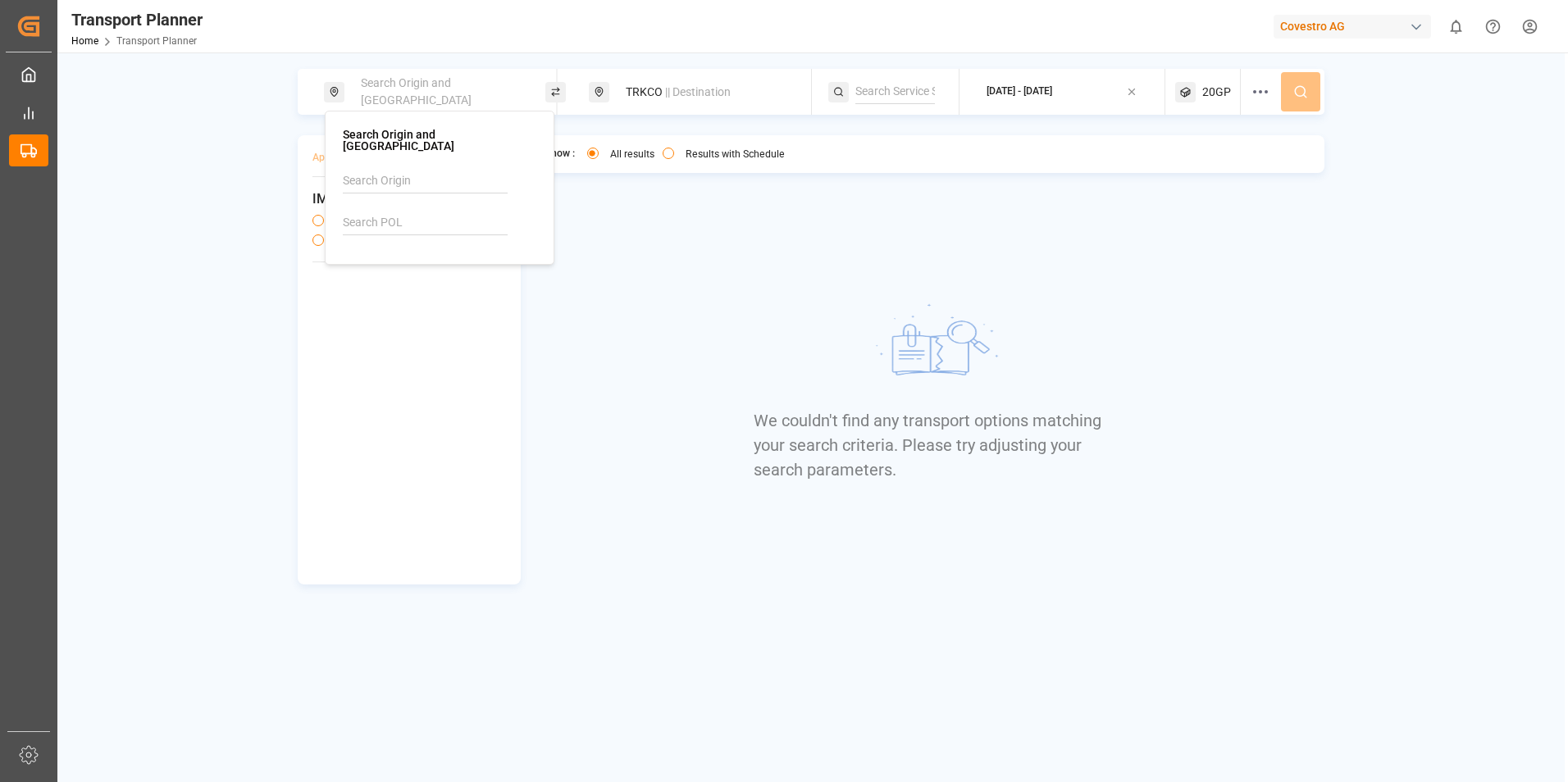
click at [411, 211] on input at bounding box center [425, 222] width 165 height 25
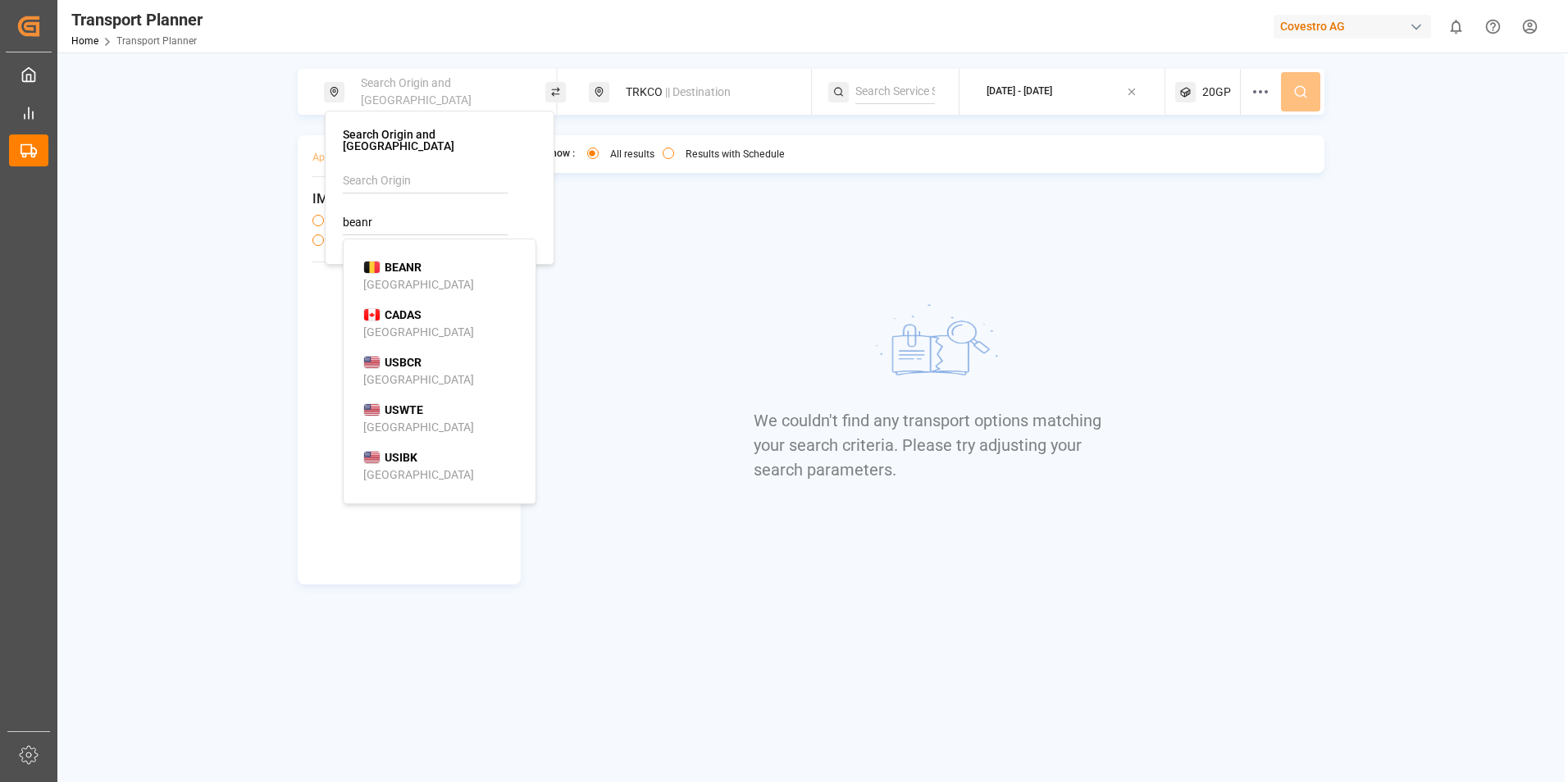
click at [427, 259] on div "BEANR Antwerp" at bounding box center [443, 276] width 159 height 35
type input "BEANR"
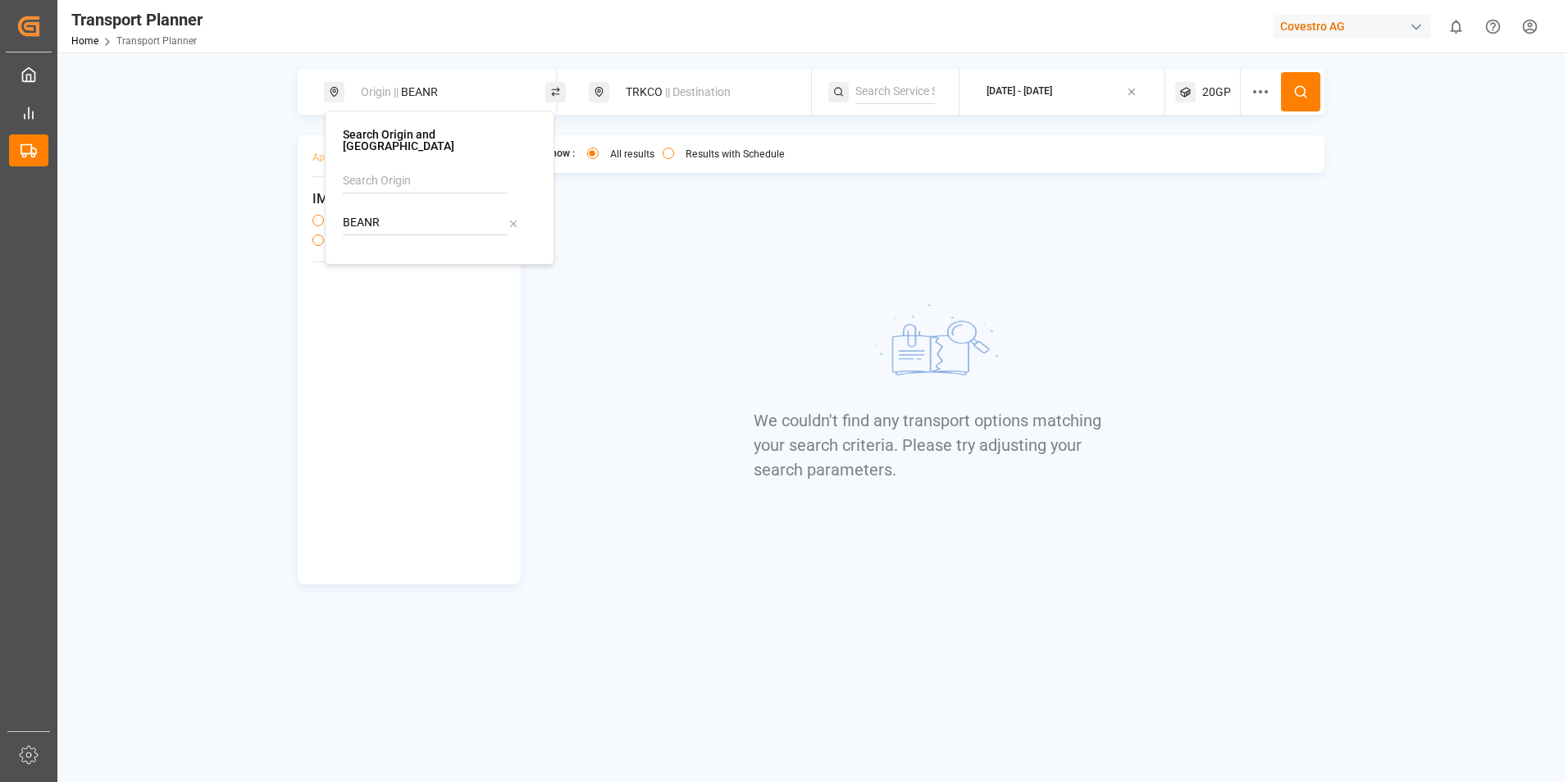
click at [1230, 282] on div "Show : All results Results with Schedule We couldn't find any transport options…" at bounding box center [931, 359] width 788 height 449
click at [1299, 85] on icon at bounding box center [1300, 91] width 14 height 14
click at [426, 87] on div "Origin || BEANR" at bounding box center [439, 93] width 177 height 31
click at [391, 217] on input "BEANR" at bounding box center [425, 222] width 165 height 25
click at [514, 218] on icon at bounding box center [513, 224] width 12 height 12
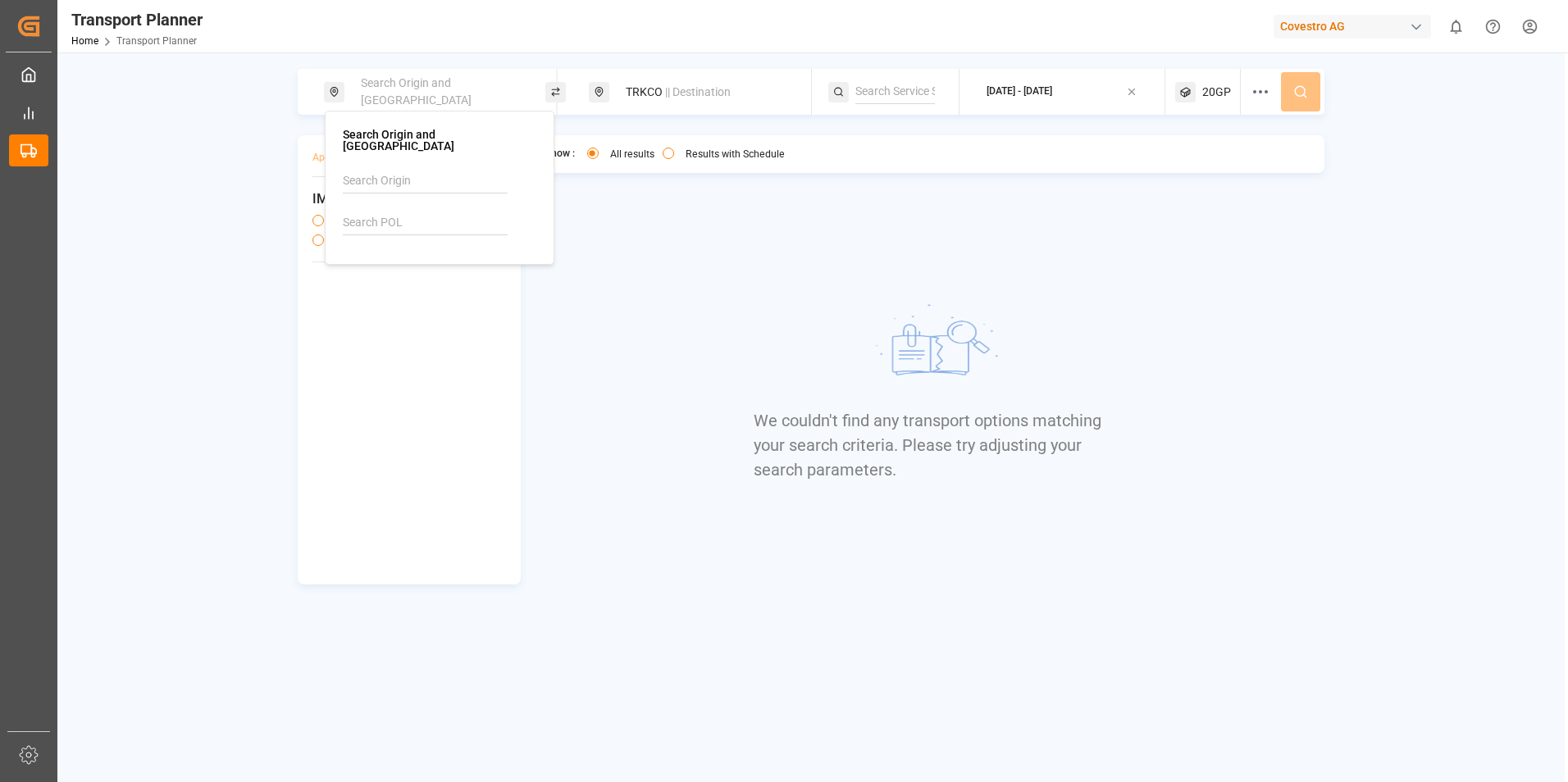
click at [389, 169] on input at bounding box center [425, 181] width 165 height 25
click at [361, 222] on li "NWC / EU" at bounding box center [443, 226] width 185 height 31
click at [371, 219] on span "NWC / EU" at bounding box center [388, 225] width 49 height 13
type input "NWC / EU"
drag, startPoint x: 1087, startPoint y: 200, endPoint x: 1225, endPoint y: 109, distance: 165.3
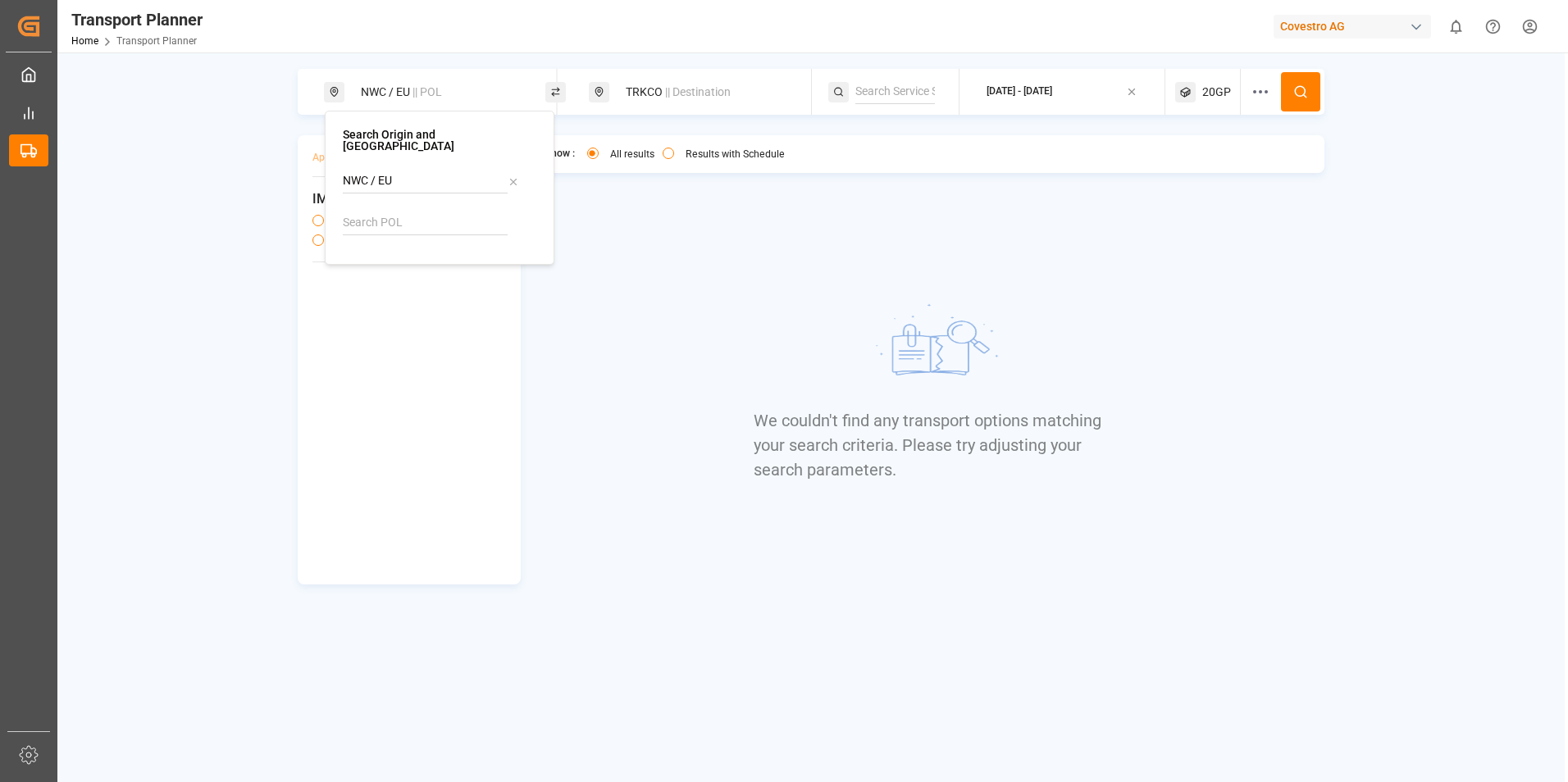
click at [1086, 200] on div "We couldn't find any transport options matching your search criteria. Please tr…" at bounding box center [930, 389] width 354 height 391
click at [1305, 93] on icon at bounding box center [1300, 91] width 14 height 14
drag, startPoint x: 1229, startPoint y: 421, endPoint x: 1212, endPoint y: 409, distance: 20.8
click at [1228, 419] on div "Show : All results Results with Schedule We couldn't find any transport options…" at bounding box center [931, 359] width 788 height 449
click at [676, 95] on span "|| Destination" at bounding box center [697, 91] width 65 height 13
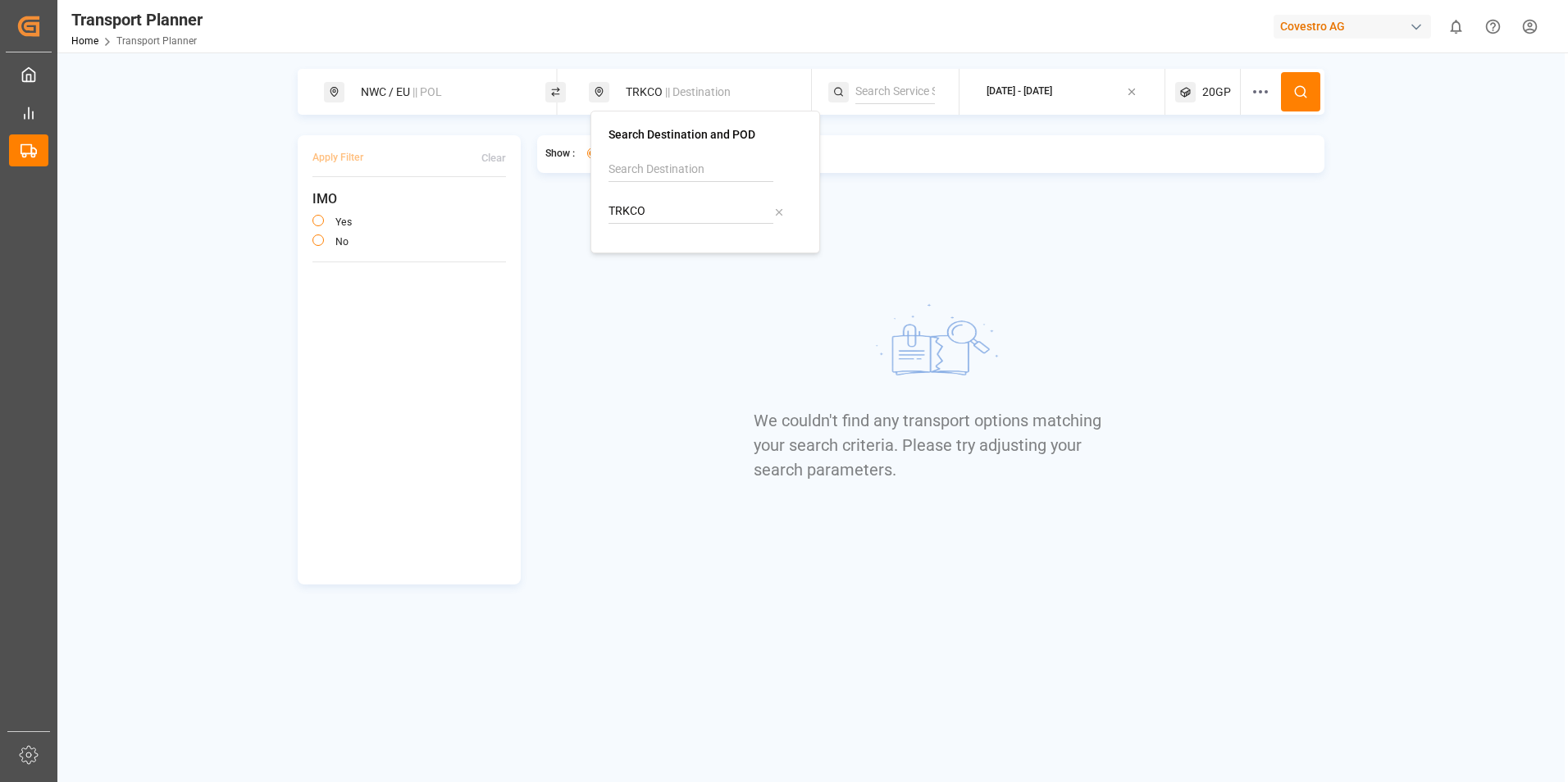
click at [665, 216] on input "TRKCO" at bounding box center [691, 211] width 165 height 25
drag, startPoint x: 676, startPoint y: 211, endPoint x: 567, endPoint y: 215, distance: 109.1
click at [567, 215] on body "Created by potrace 1.15, written by Peter Selinger 2001-2017 Created by potrace…" at bounding box center [784, 391] width 1568 height 782
drag, startPoint x: 633, startPoint y: 209, endPoint x: 555, endPoint y: 211, distance: 78.0
click at [555, 211] on body "Created by potrace 1.15, written by Peter Selinger 2001-2017 Created by potrace…" at bounding box center [784, 391] width 1568 height 782
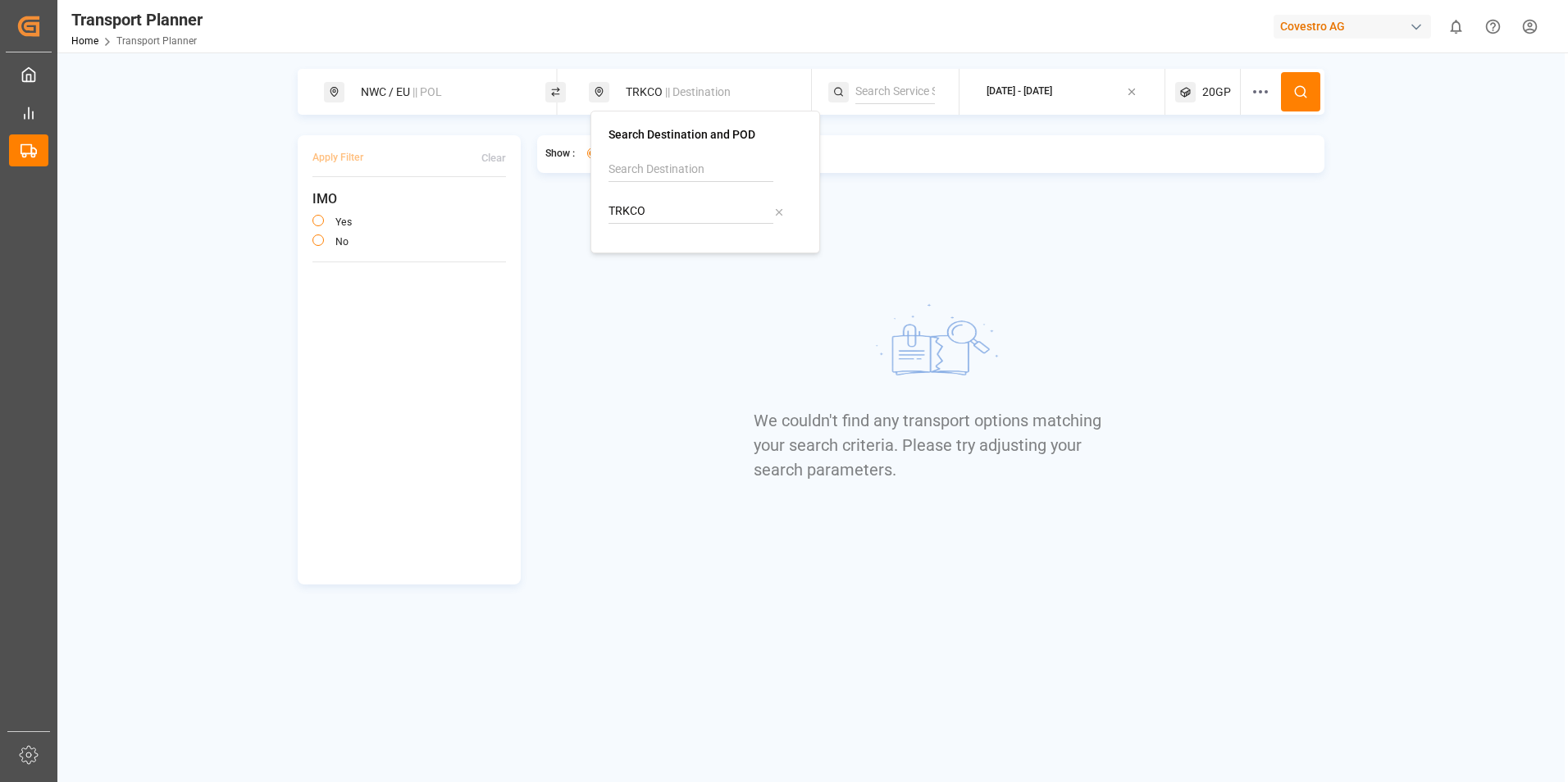
drag, startPoint x: 643, startPoint y: 205, endPoint x: 579, endPoint y: 209, distance: 64.1
click at [579, 209] on body "Created by potrace 1.15, written by Peter Selinger 2001-2017 Created by potrace…" at bounding box center [784, 391] width 1568 height 782
type input "T"
click at [676, 260] on b "GHTEM" at bounding box center [669, 255] width 40 height 13
type input "GHTEM"
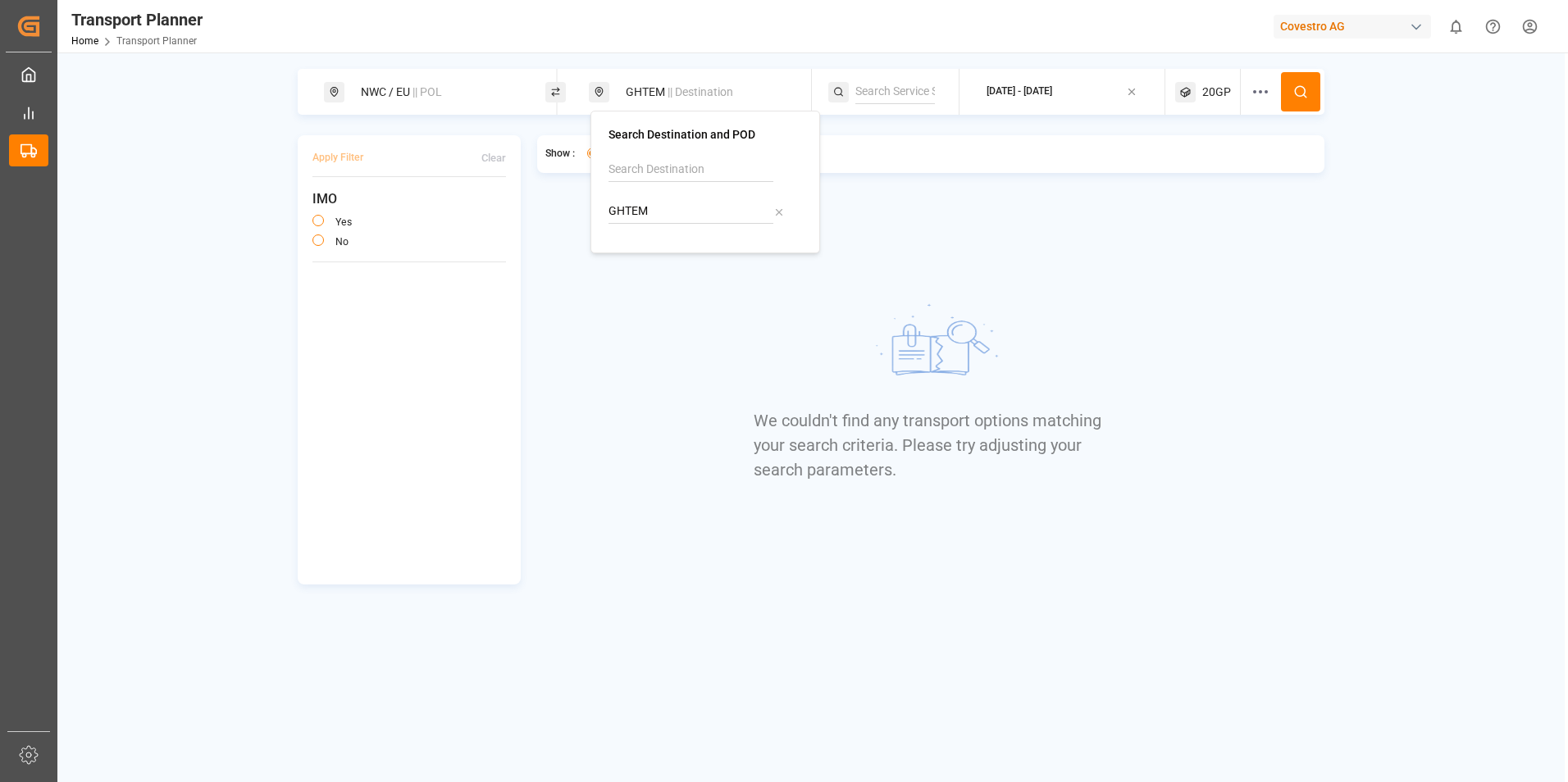
drag, startPoint x: 1016, startPoint y: 222, endPoint x: 1285, endPoint y: 101, distance: 295.0
click at [1020, 222] on div "We couldn't find any transport options matching your search criteria. Please tr…" at bounding box center [930, 389] width 354 height 391
click at [1294, 80] on button at bounding box center [1300, 92] width 39 height 39
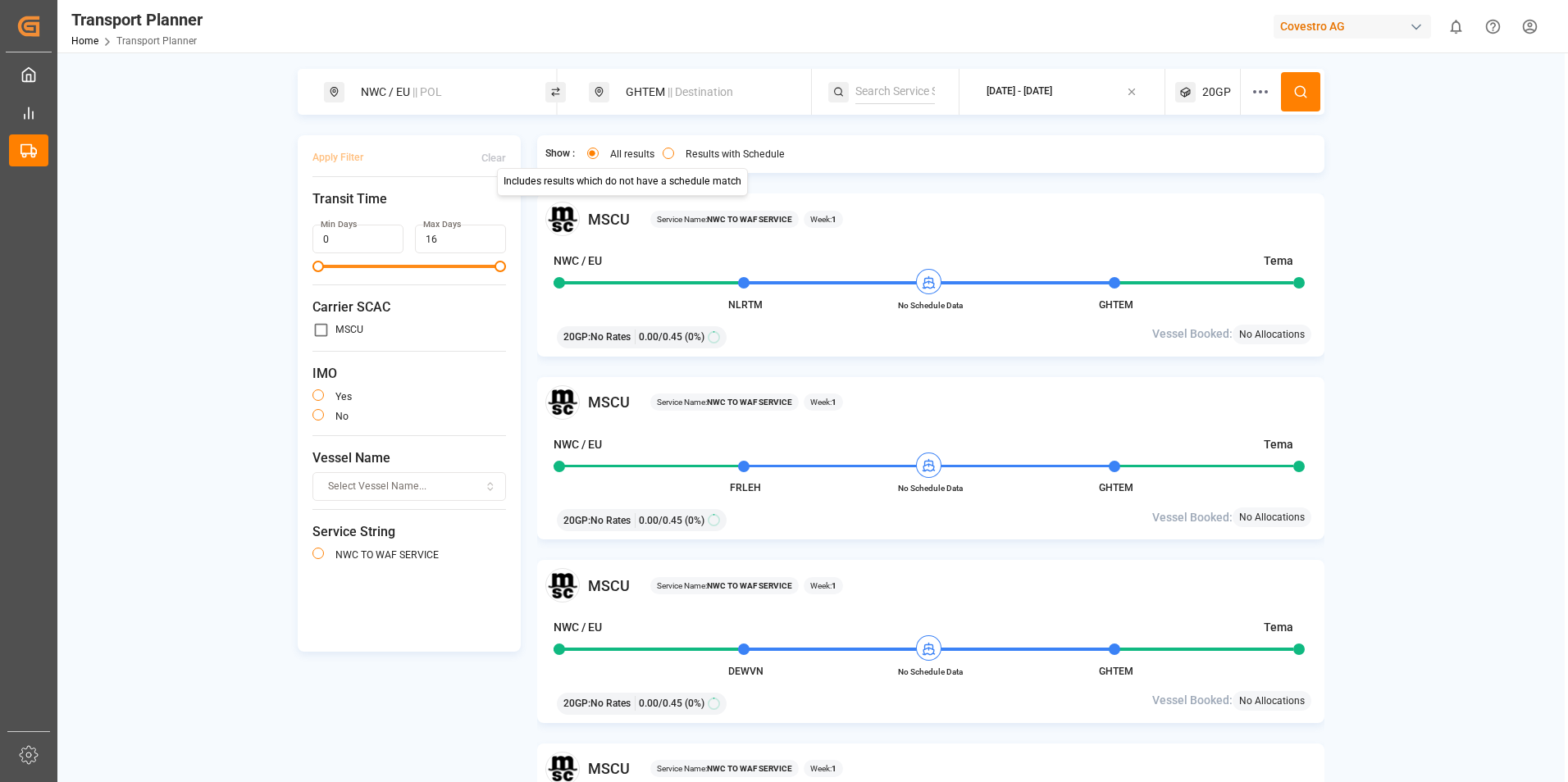
click at [669, 152] on button "Results with Schedule" at bounding box center [668, 154] width 12 height 12
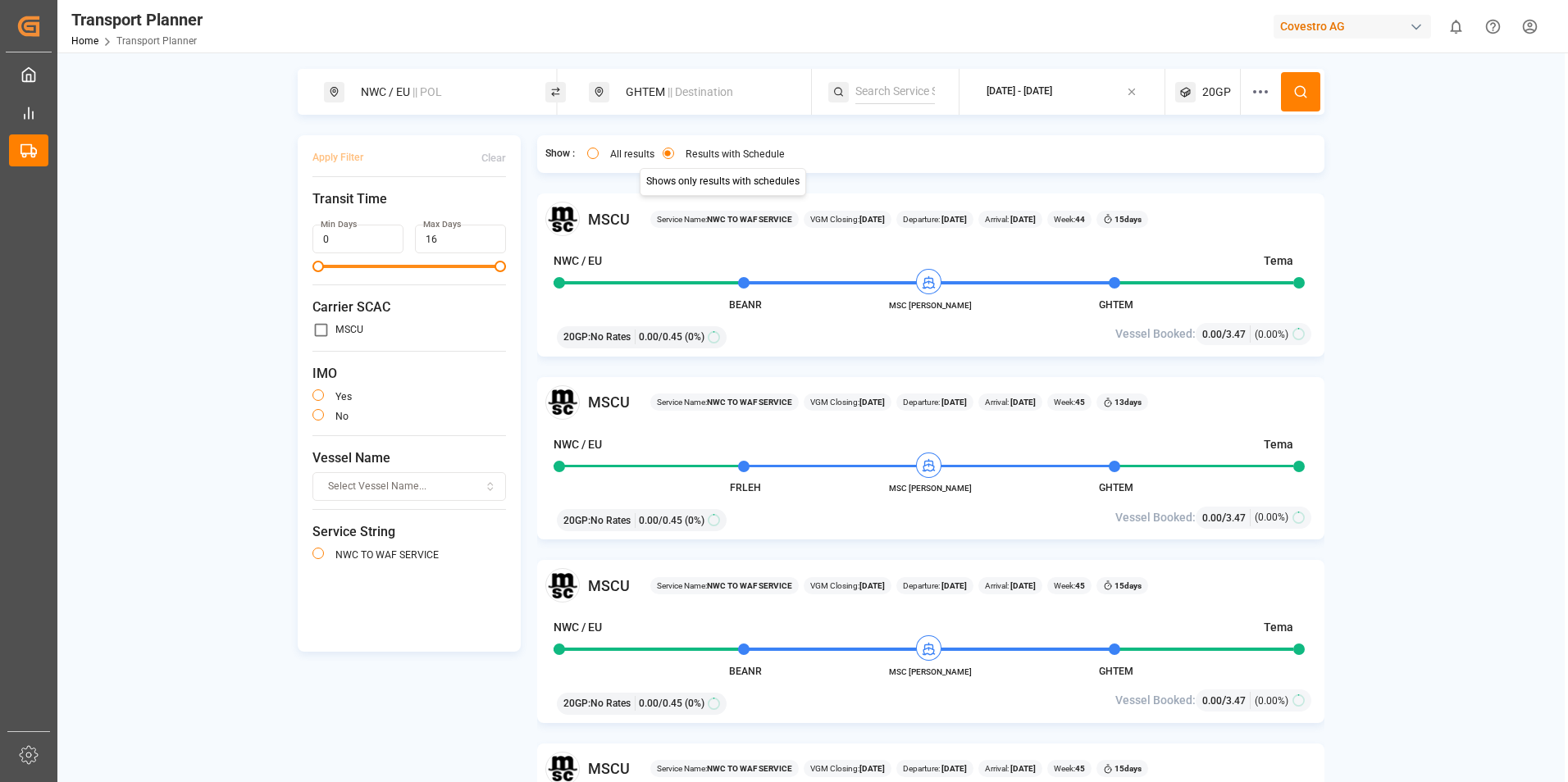
click at [714, 83] on div "GHTEM || Destination" at bounding box center [704, 93] width 177 height 31
drag, startPoint x: 675, startPoint y: 204, endPoint x: 503, endPoint y: 223, distance: 173.0
click at [501, 224] on body "Created by potrace 1.15, written by Peter Selinger 2001-2017 Created by potrace…" at bounding box center [784, 391] width 1568 height 782
type input "G"
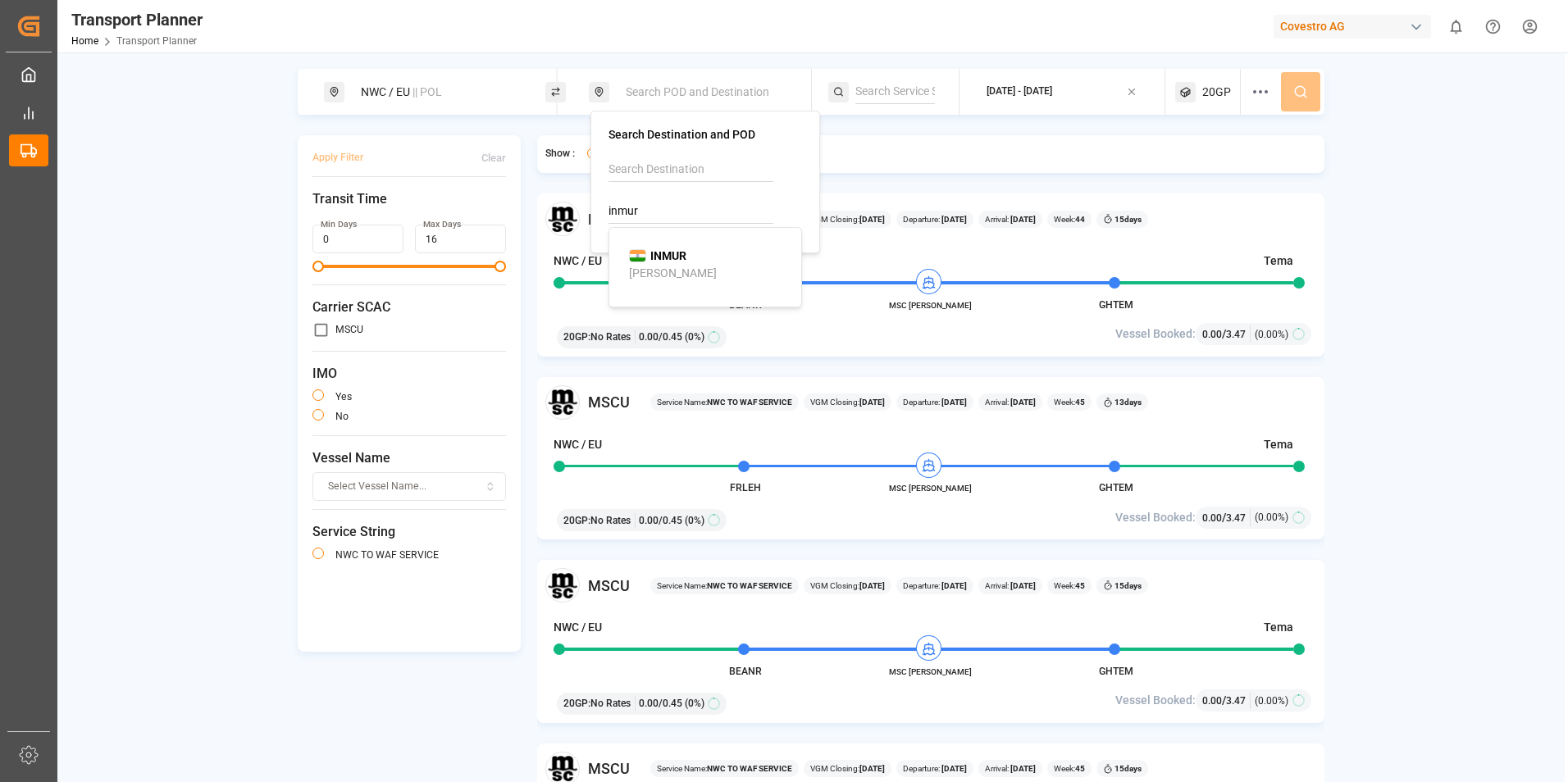
click at [657, 266] on div "Murad" at bounding box center [672, 273] width 87 height 17
type input "INMUR"
click at [1307, 91] on icon at bounding box center [1300, 91] width 14 height 14
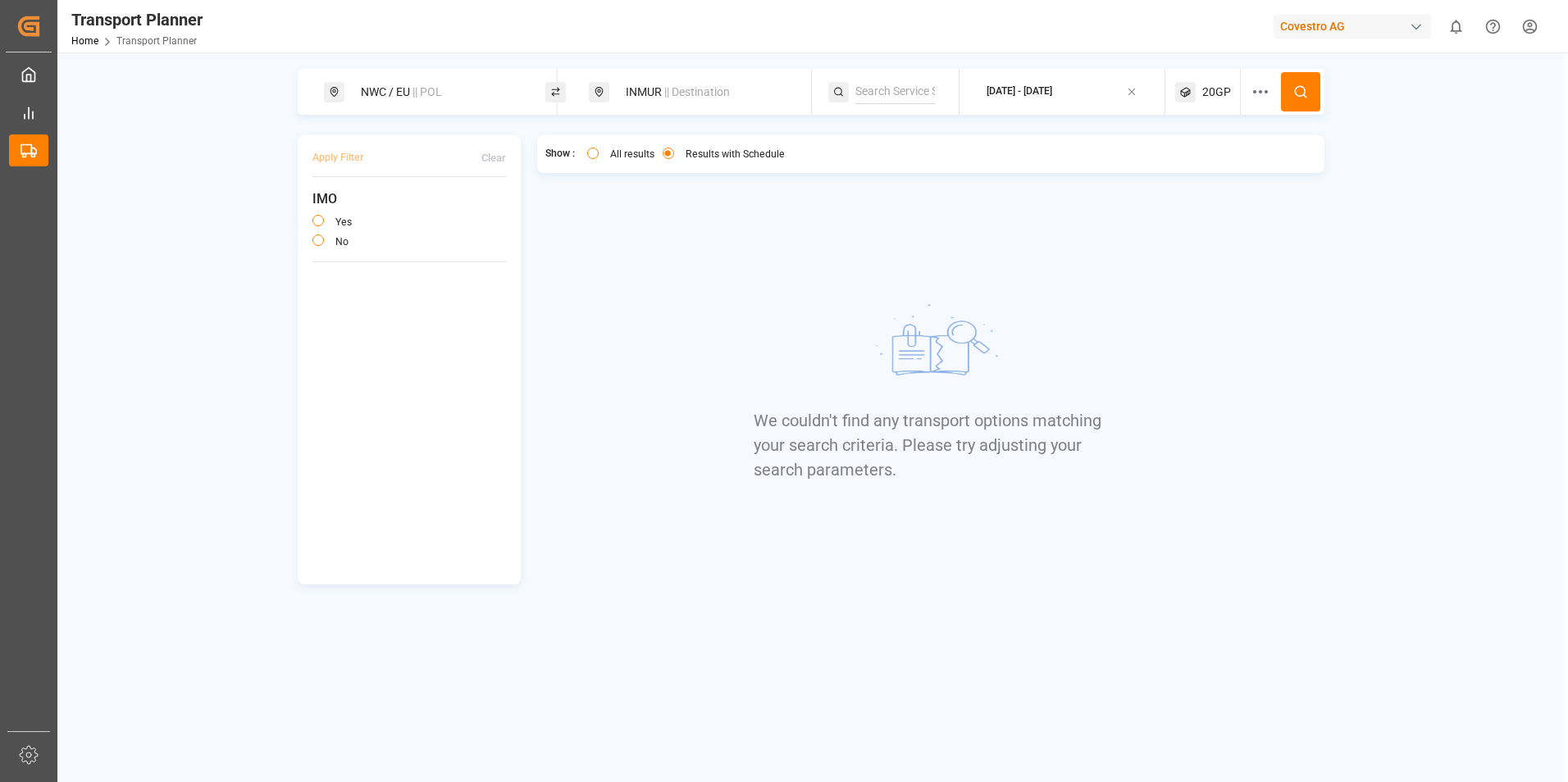
click at [1108, 93] on button "2025-10-31 - 2025-12-31" at bounding box center [1062, 93] width 186 height 32
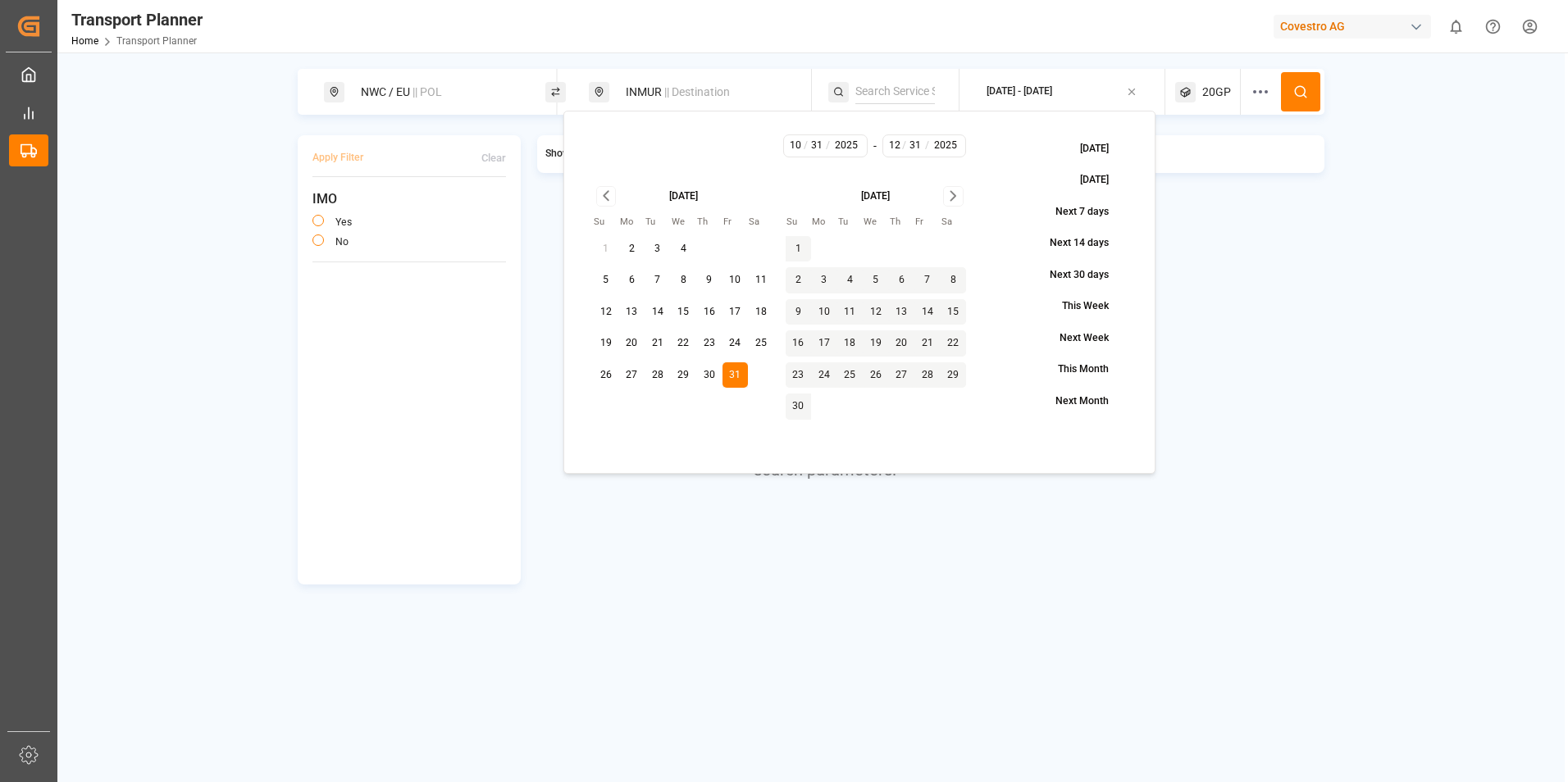
click at [957, 198] on icon "Go to next month" at bounding box center [953, 195] width 19 height 20
click at [957, 197] on icon "Go to next month" at bounding box center [953, 195] width 19 height 20
click at [952, 343] on button "28" at bounding box center [953, 343] width 26 height 26
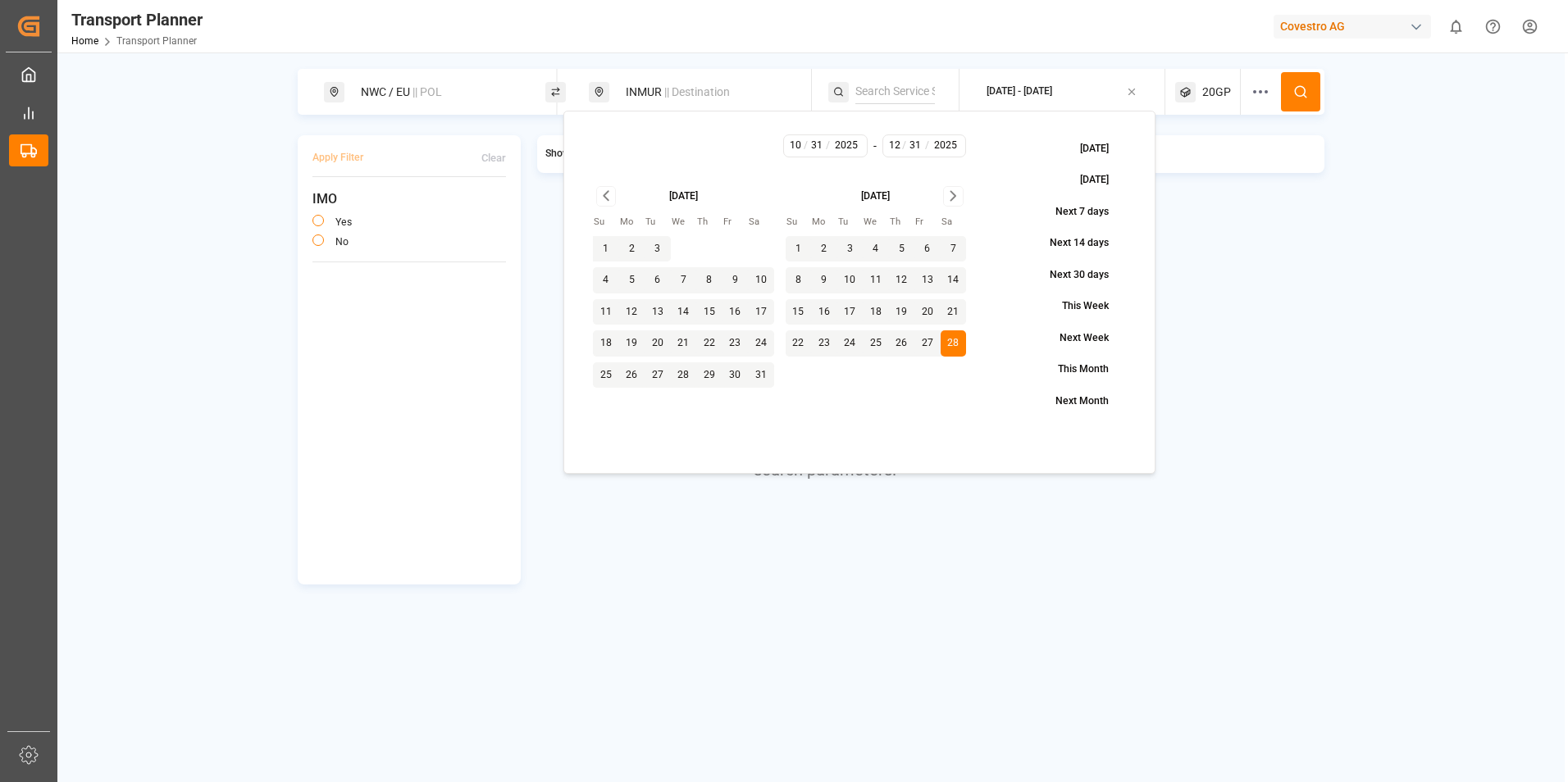
type input "2"
type input "28"
type input "2026"
click at [1289, 94] on button at bounding box center [1300, 92] width 39 height 39
